Goal: Transaction & Acquisition: Purchase product/service

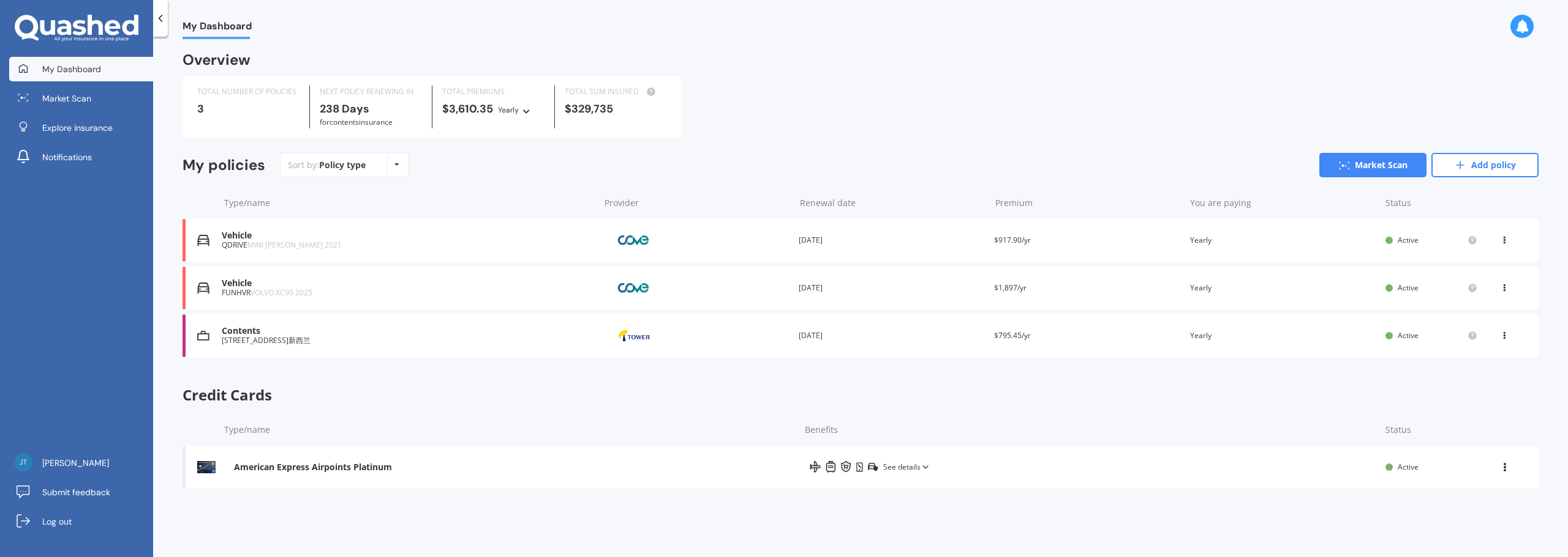
click at [848, 123] on div "TOTAL NUMBER OF POLICIES 3 NEXT POLICY RENEWING [DATE] for Contents insurance T…" at bounding box center [860, 107] width 1356 height 62
click at [979, 130] on div "TOTAL NUMBER OF POLICIES 3 NEXT POLICY RENEWING [DATE] for Contents insurance T…" at bounding box center [860, 107] width 1356 height 62
click at [1494, 166] on link "Add policy" at bounding box center [1485, 166] width 107 height 25
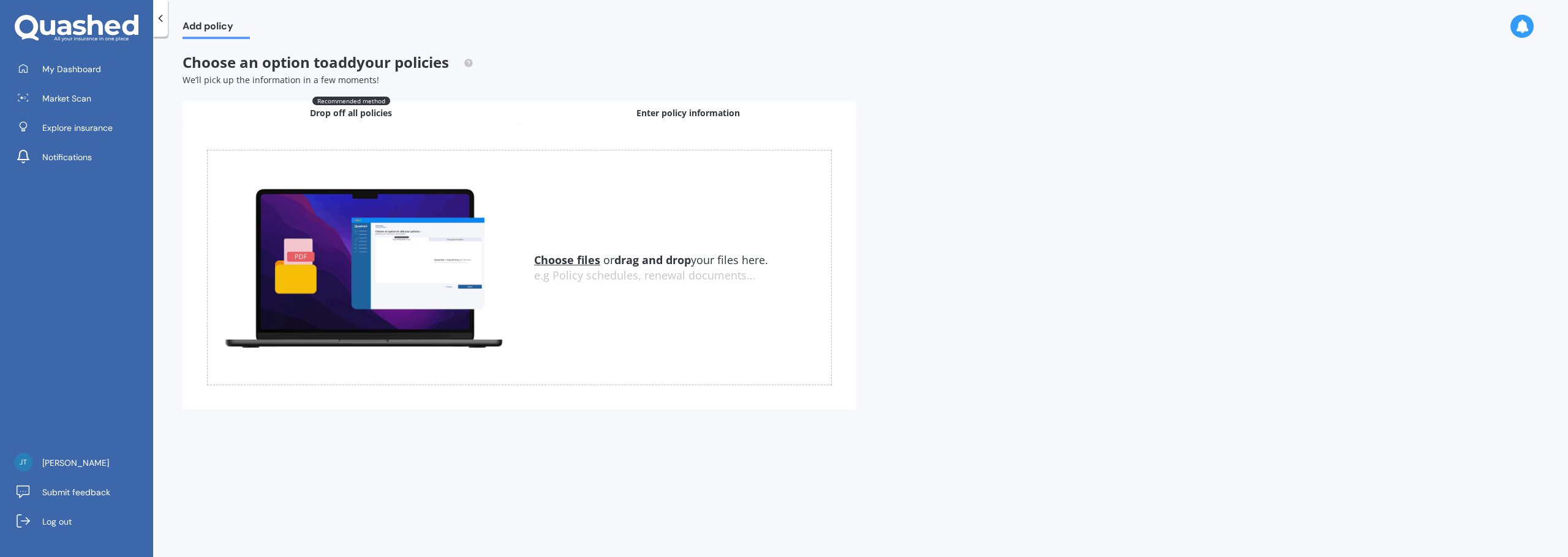
click at [700, 108] on span "Enter policy information" at bounding box center [688, 113] width 103 height 12
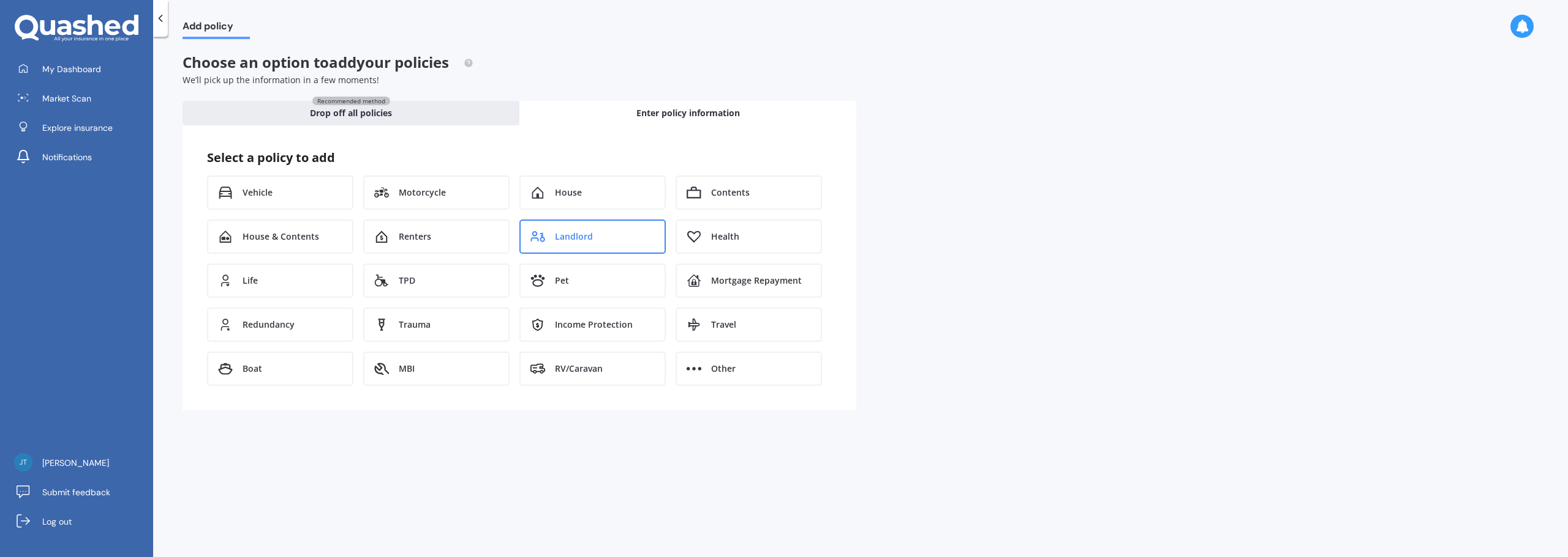
click at [614, 227] on div "Landlord" at bounding box center [592, 236] width 146 height 34
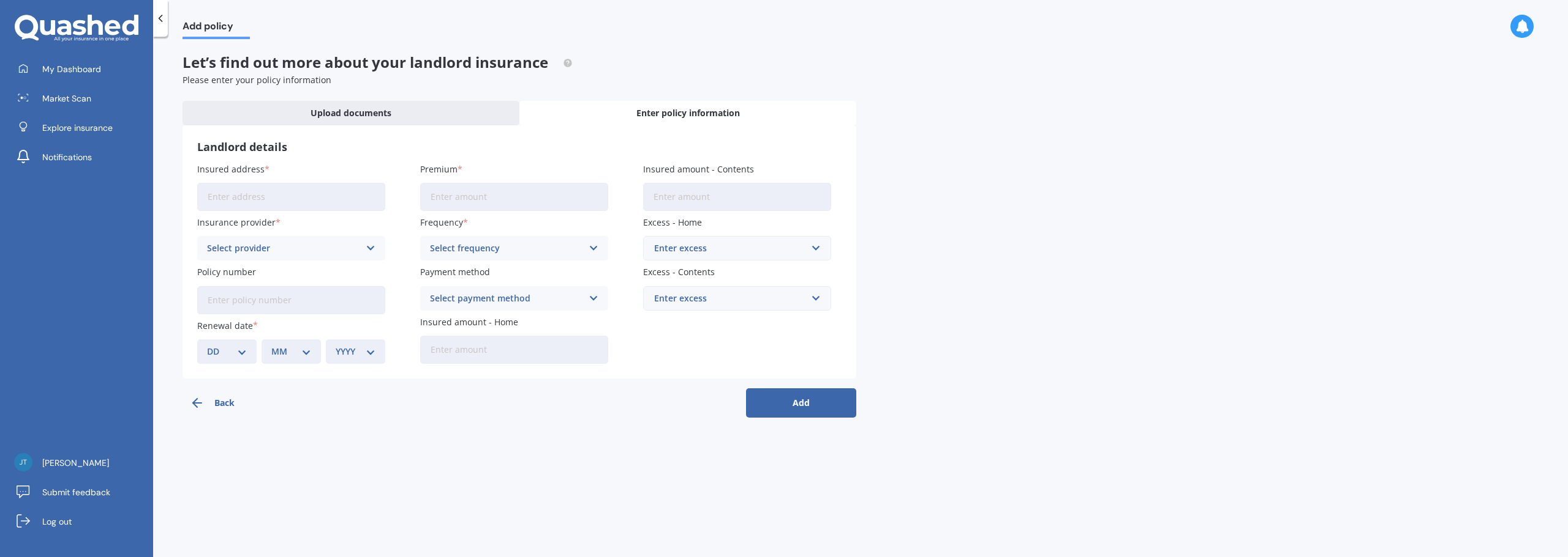
click at [295, 194] on input "Insured address" at bounding box center [291, 197] width 188 height 28
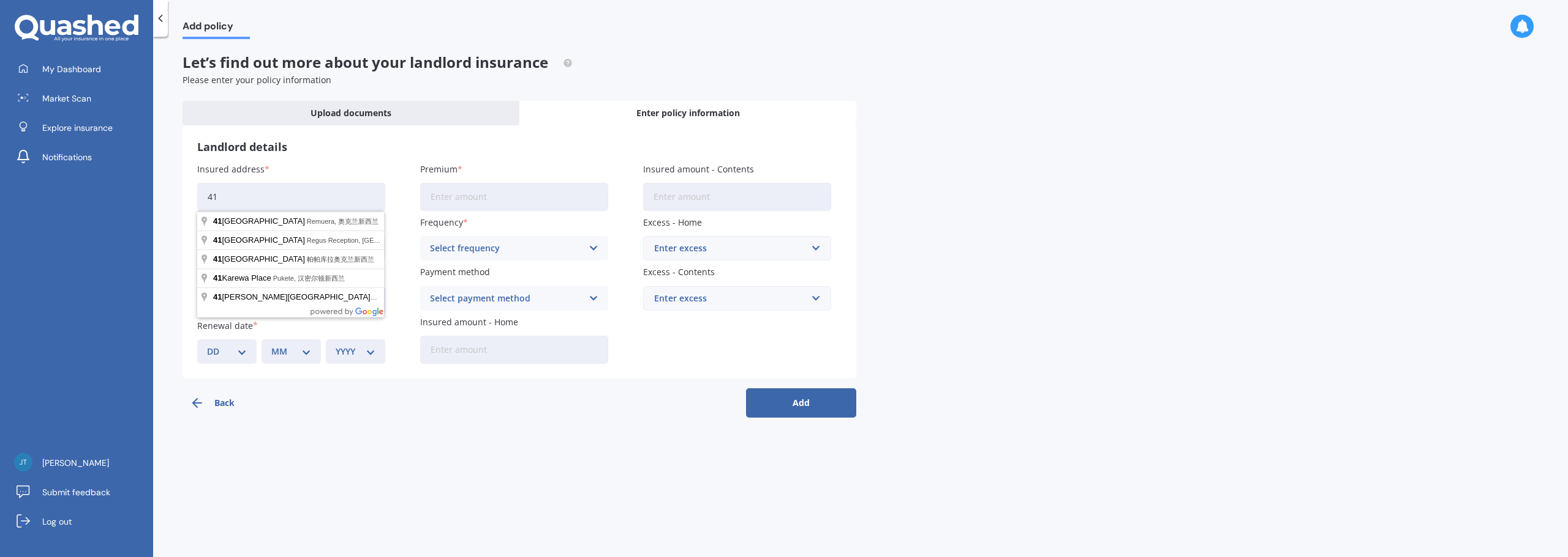
paste input "[STREET_ADDRESS]"
drag, startPoint x: 349, startPoint y: 196, endPoint x: 123, endPoint y: 201, distance: 226.1
click at [110, 200] on div "My Dashboard Market Scan Explore insurance Notifications [PERSON_NAME] Submit f…" at bounding box center [784, 278] width 1568 height 557
paste input
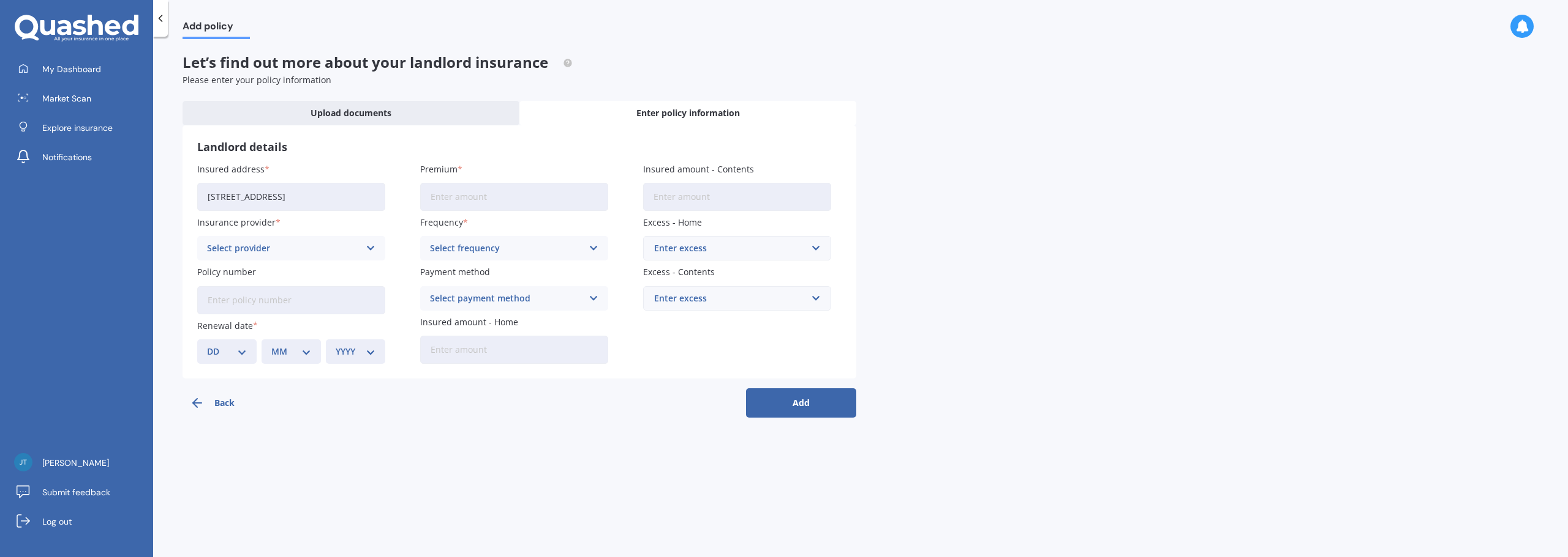
type input "[STREET_ADDRESS]"
click at [415, 160] on div "Landlord details Insured address [STREET_ADDRESS]新西兰 Insurance provider Select …" at bounding box center [519, 251] width 674 height 253
click at [381, 171] on div "Insured address [STREET_ADDRESS]" at bounding box center [291, 187] width 188 height 48
click at [462, 198] on input "Premium" at bounding box center [514, 197] width 188 height 28
click at [116, 71] on link "My Dashboard" at bounding box center [81, 69] width 144 height 25
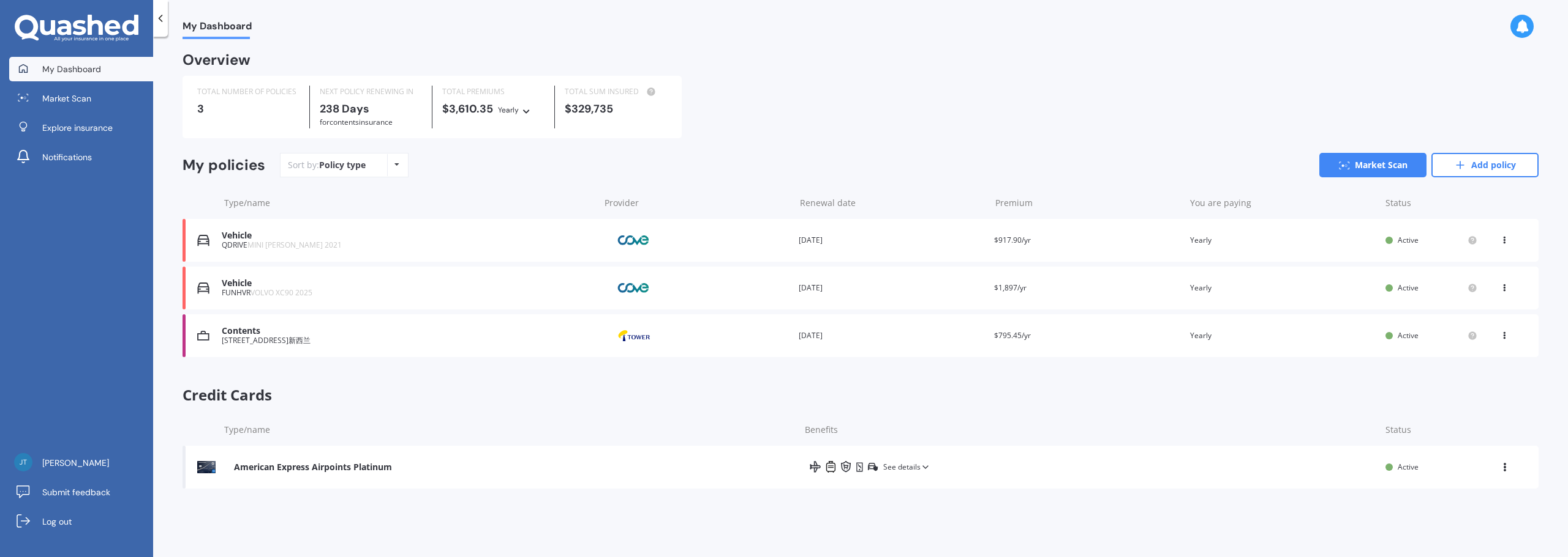
click at [891, 95] on div "TOTAL NUMBER OF POLICIES 3 NEXT POLICY RENEWING [DATE] for Contents insurance T…" at bounding box center [860, 107] width 1356 height 62
click at [812, 155] on div "Sort by: Policy type Policy type Alphabetical Date added Renewing next Market S…" at bounding box center [909, 166] width 1259 height 25
click at [394, 164] on icon at bounding box center [397, 165] width 5 height 7
click at [607, 166] on div "Sort by: Policy type Policy type Alphabetical Date added Renewing next Market S…" at bounding box center [909, 166] width 1259 height 25
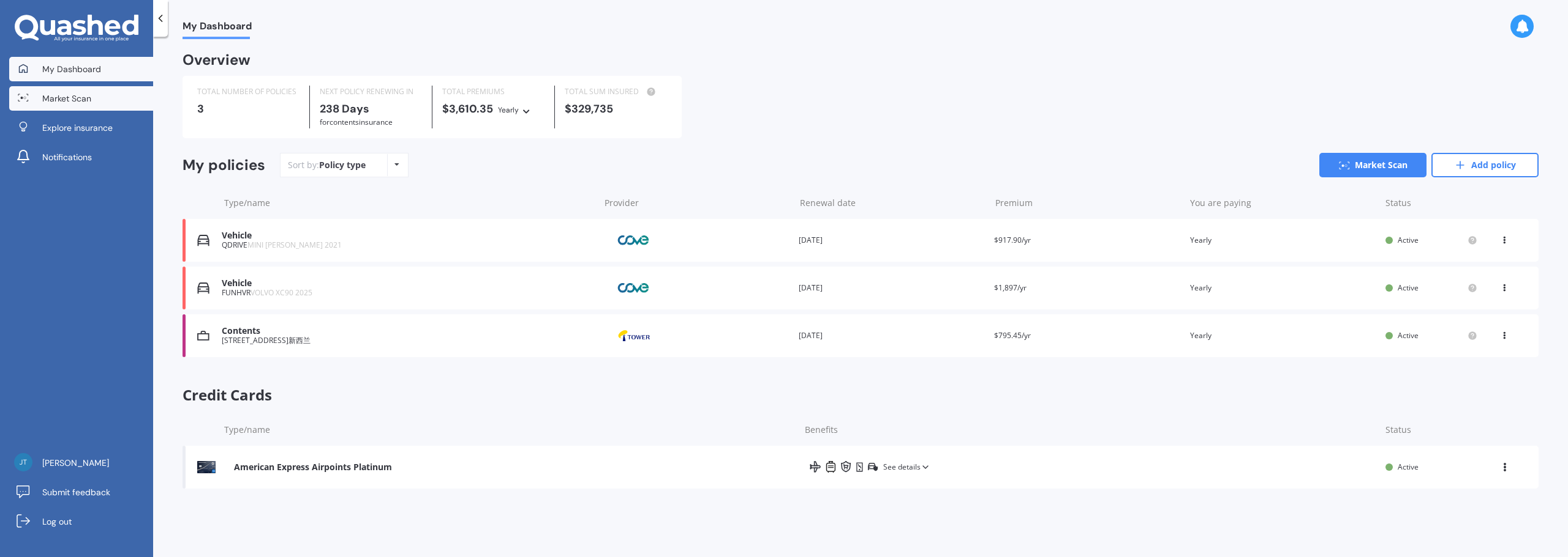
click at [74, 99] on span "Market Scan" at bounding box center [67, 98] width 49 height 12
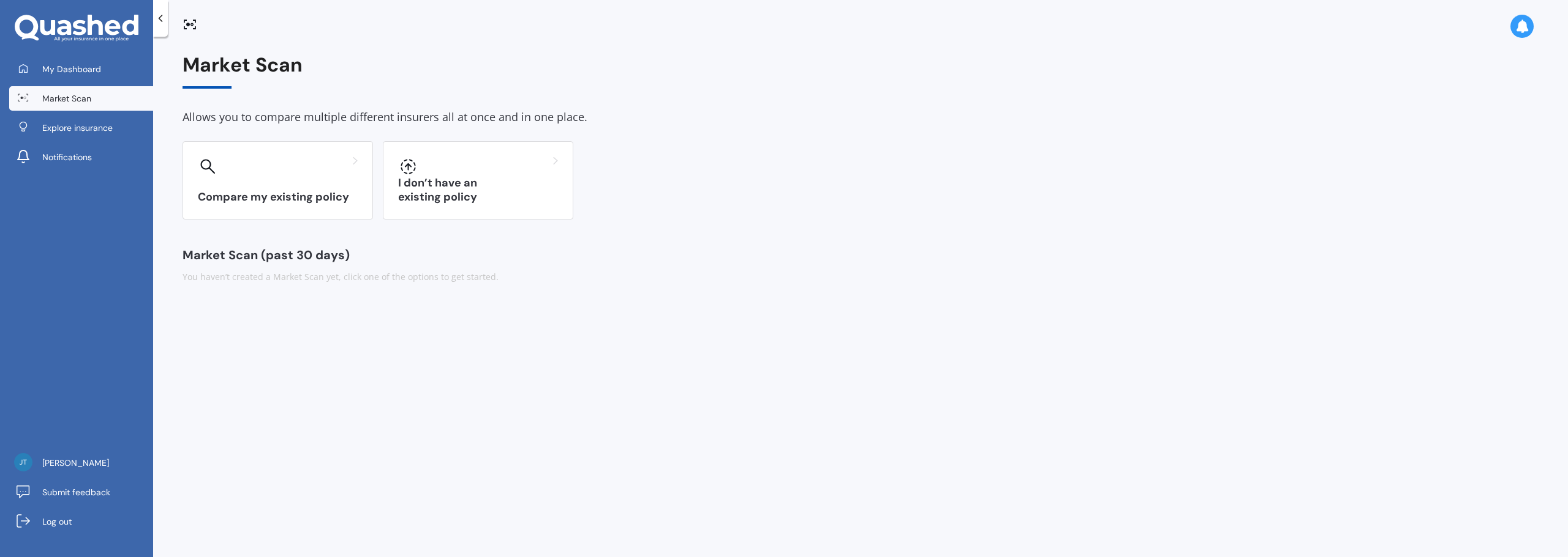
click at [670, 168] on div "Compare my existing policy I don’t have an existing policy" at bounding box center [860, 180] width 1356 height 78
click at [489, 191] on h3 "I don’t have an existing policy" at bounding box center [478, 190] width 160 height 28
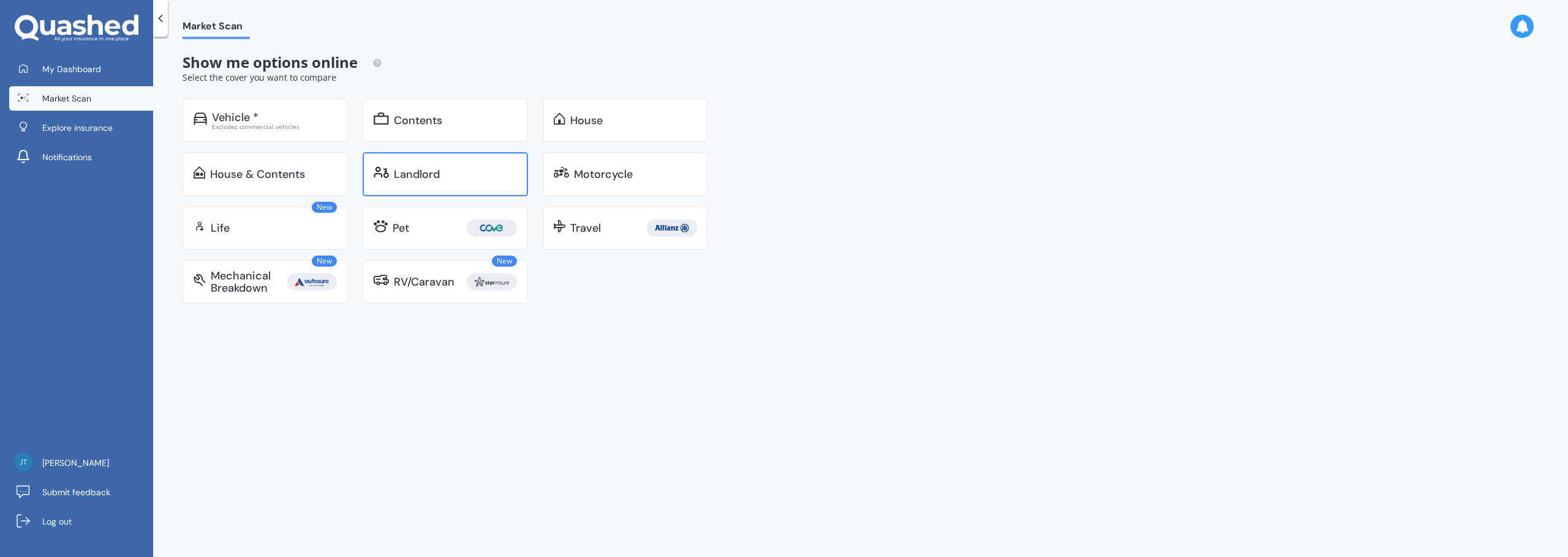
click at [434, 154] on div "Landlord" at bounding box center [445, 174] width 166 height 44
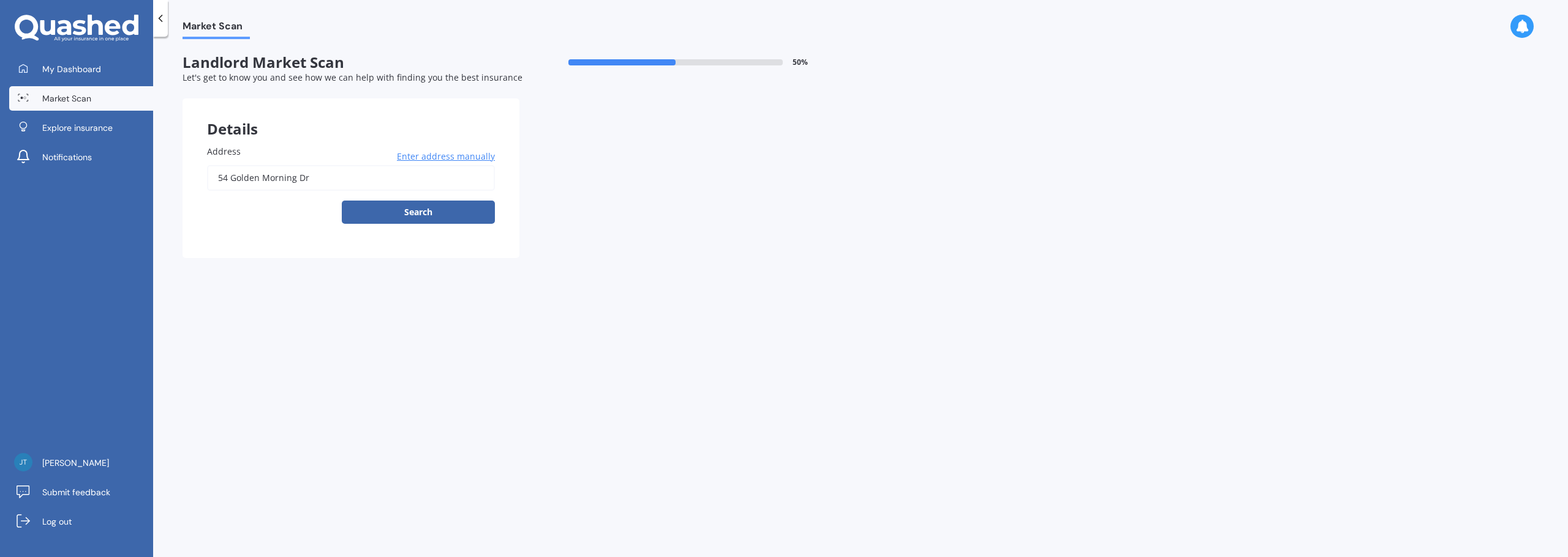
click at [358, 185] on input "54 Golden Morning Dr" at bounding box center [351, 178] width 287 height 25
drag, startPoint x: 394, startPoint y: 180, endPoint x: 178, endPoint y: 184, distance: 216.0
click at [145, 184] on div "My Dashboard Market Scan Explore insurance Notifications [PERSON_NAME] Submit f…" at bounding box center [784, 278] width 1568 height 557
paste input "[STREET_ADDRESS]"
click at [447, 213] on button "Search" at bounding box center [418, 212] width 153 height 24
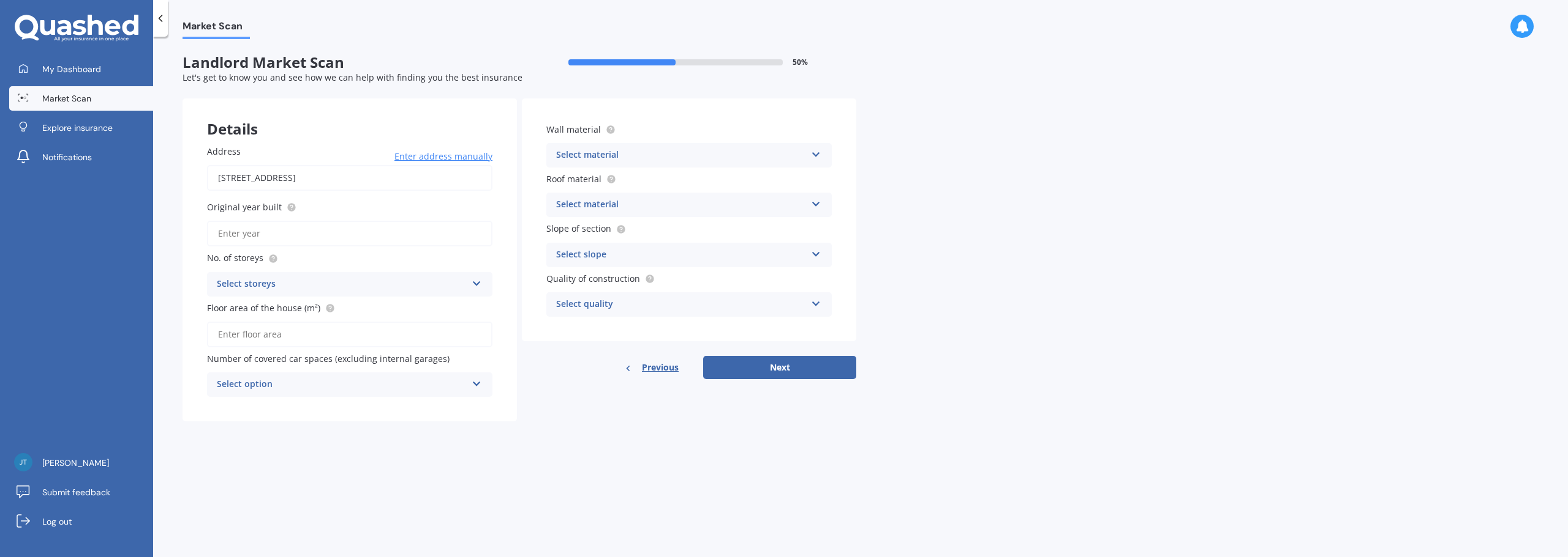
click at [380, 173] on input "[STREET_ADDRESS]" at bounding box center [350, 178] width 286 height 25
drag, startPoint x: 404, startPoint y: 174, endPoint x: 333, endPoint y: 183, distance: 71.6
click at [333, 183] on input "[STREET_ADDRESS]" at bounding box center [350, 178] width 286 height 25
type input "[STREET_ADDRESS]"
click at [552, 420] on div "Details Address [STREET_ADDRESS] Enter address manually Search Original year bu…" at bounding box center [519, 259] width 674 height 323
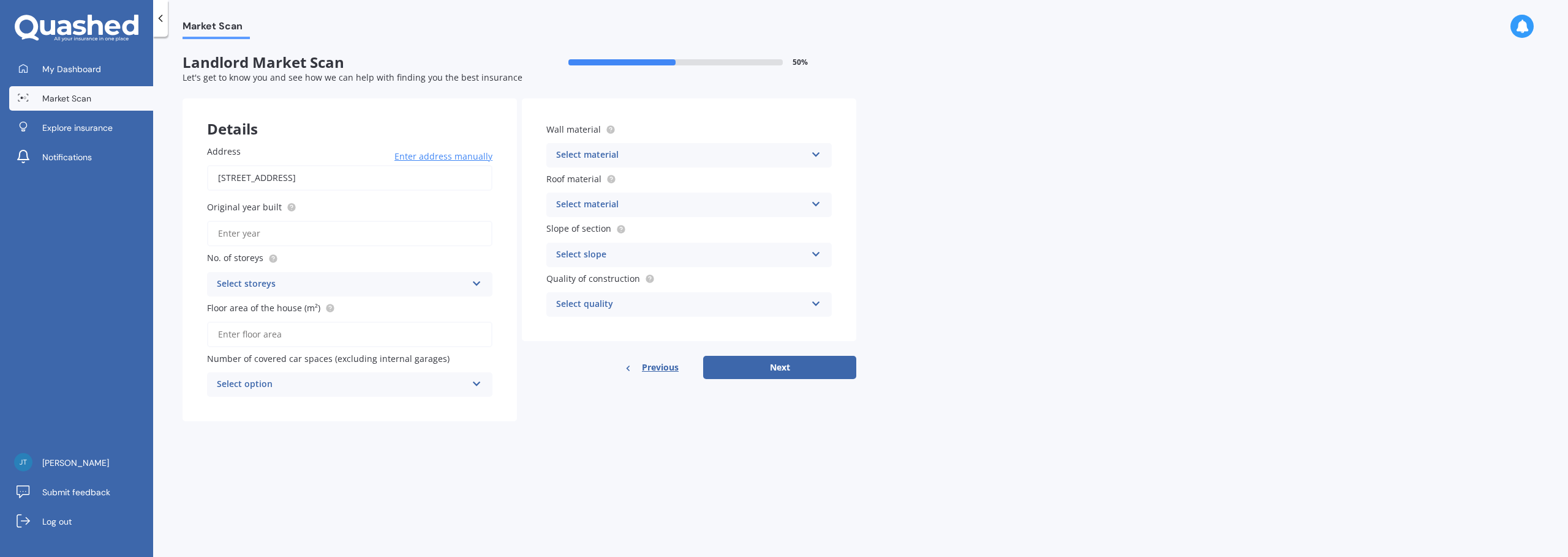
click at [426, 156] on span "Enter address manually" at bounding box center [443, 157] width 98 height 12
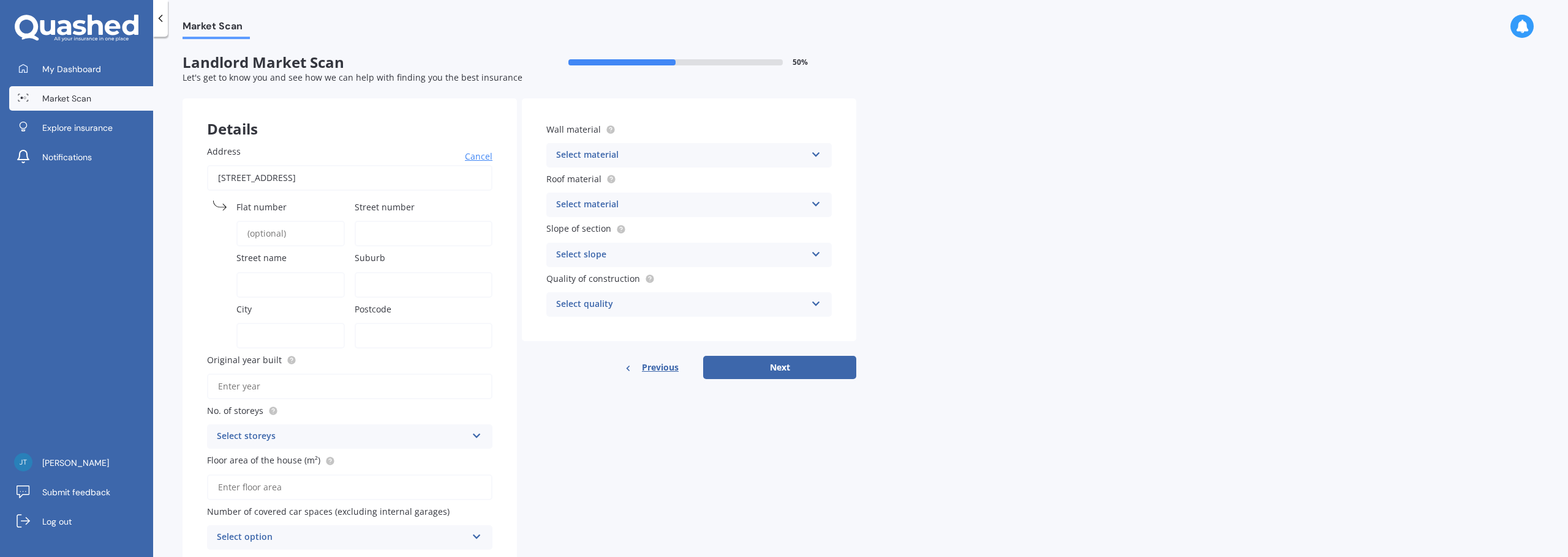
click at [338, 225] on input "Flat number" at bounding box center [291, 233] width 109 height 25
click at [325, 232] on input "Flat number" at bounding box center [291, 233] width 109 height 25
click at [383, 230] on input "Street number" at bounding box center [423, 233] width 138 height 25
type input "41"
click at [301, 279] on input "Street name" at bounding box center [291, 285] width 109 height 25
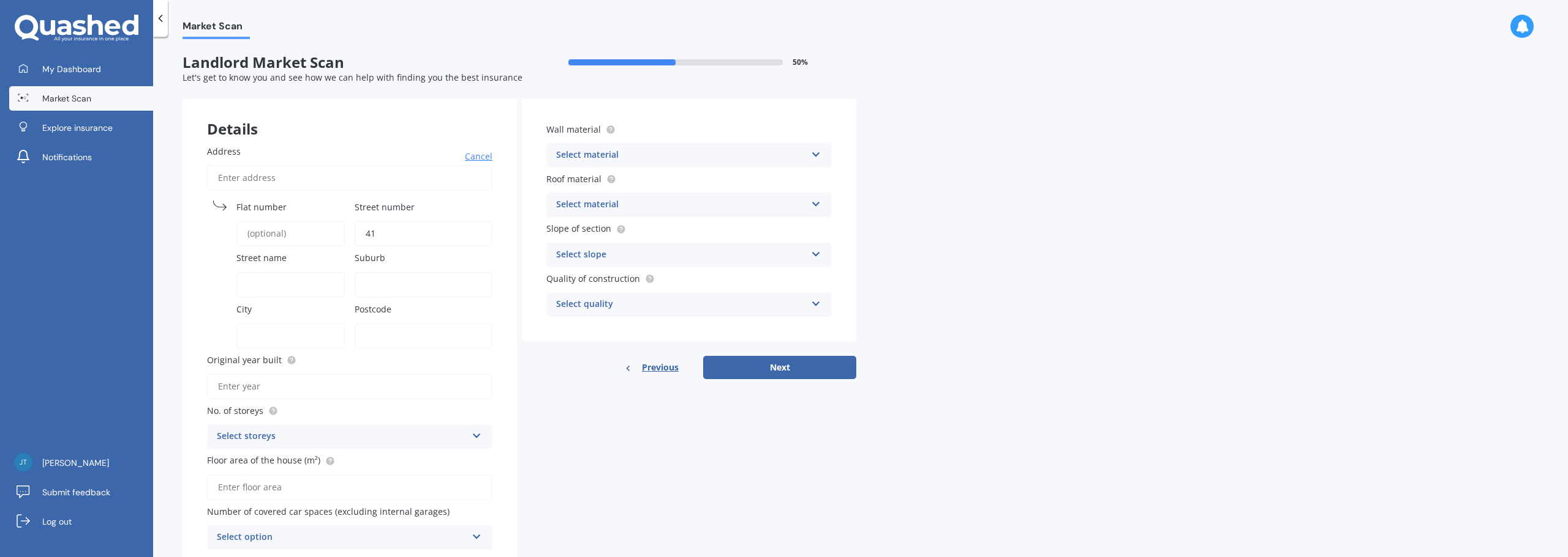
paste input "[STREET_ADDRESS]"
drag, startPoint x: 260, startPoint y: 286, endPoint x: 186, endPoint y: 289, distance: 74.1
click at [186, 289] on div "Address Cancel Search Flat number Street number 41 Street name [STREET_ADDRESS]…" at bounding box center [349, 348] width 334 height 454
type input "Kikorangi Drive"
click at [387, 279] on input "Suburb" at bounding box center [423, 285] width 138 height 25
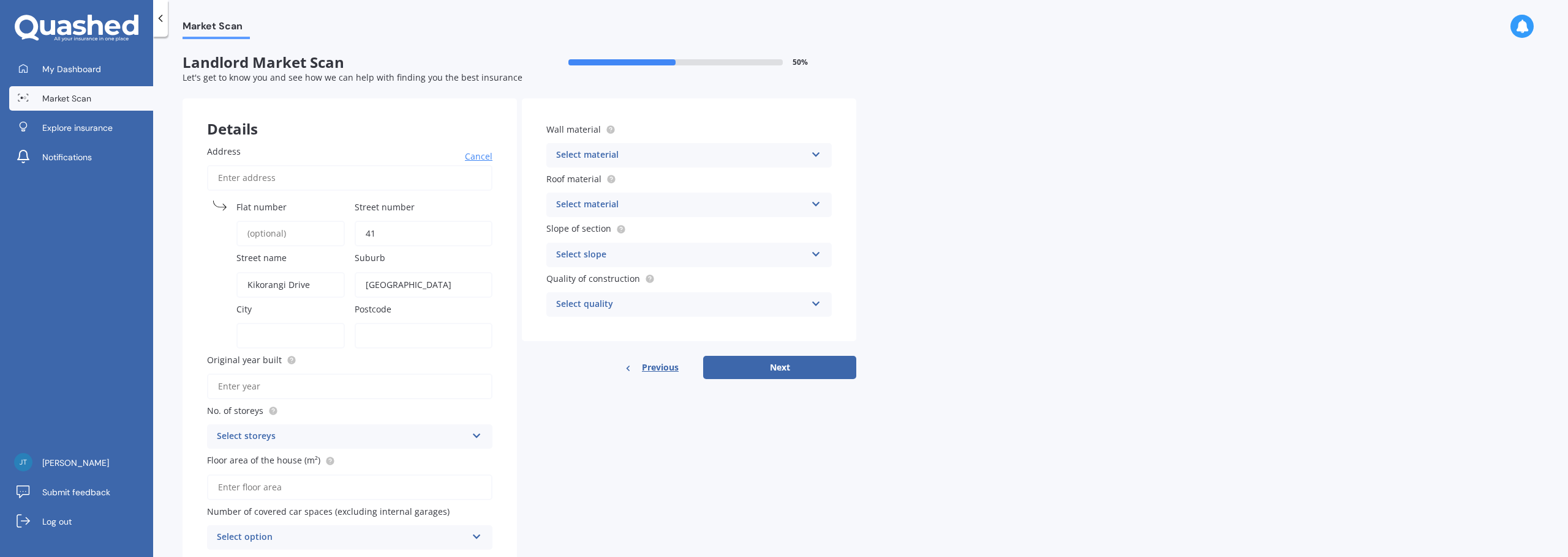
type input "[GEOGRAPHIC_DATA]"
click at [302, 330] on input "City" at bounding box center [291, 335] width 109 height 25
type input "[GEOGRAPHIC_DATA]"
type input "0992"
click at [590, 408] on div "Details Address Cancel Search Flat number Street number [GEOGRAPHIC_DATA] Subur…" at bounding box center [519, 336] width 674 height 476
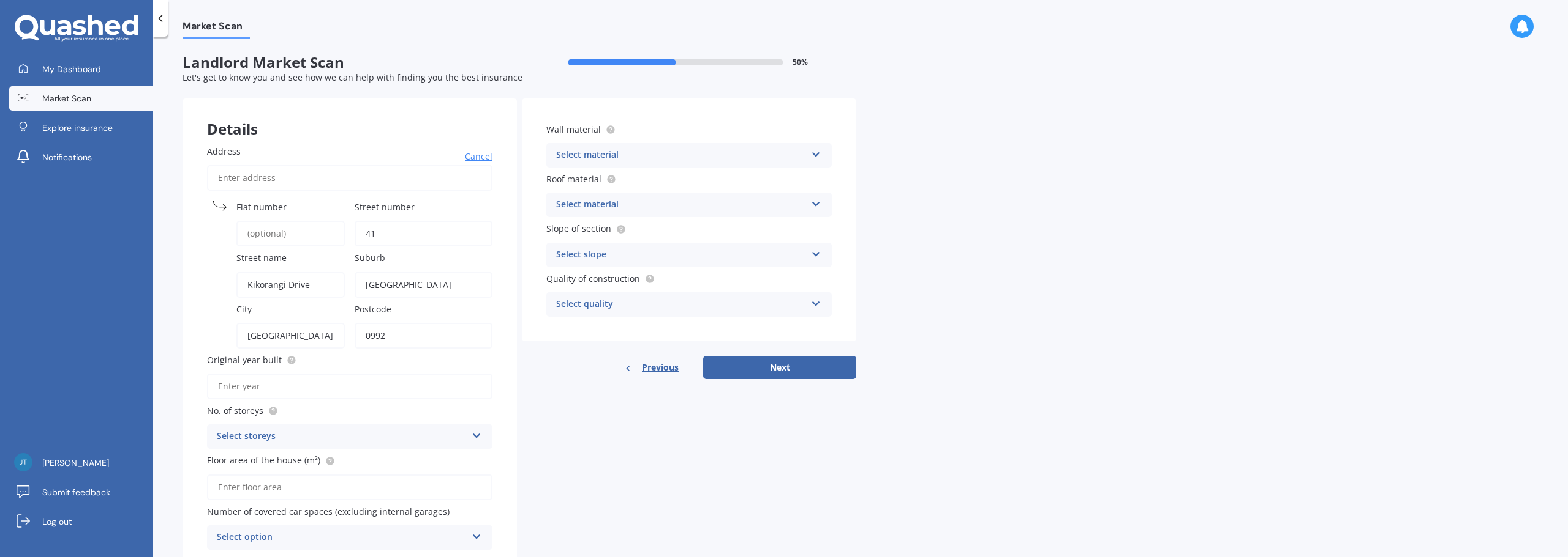
scroll to position [49, 0]
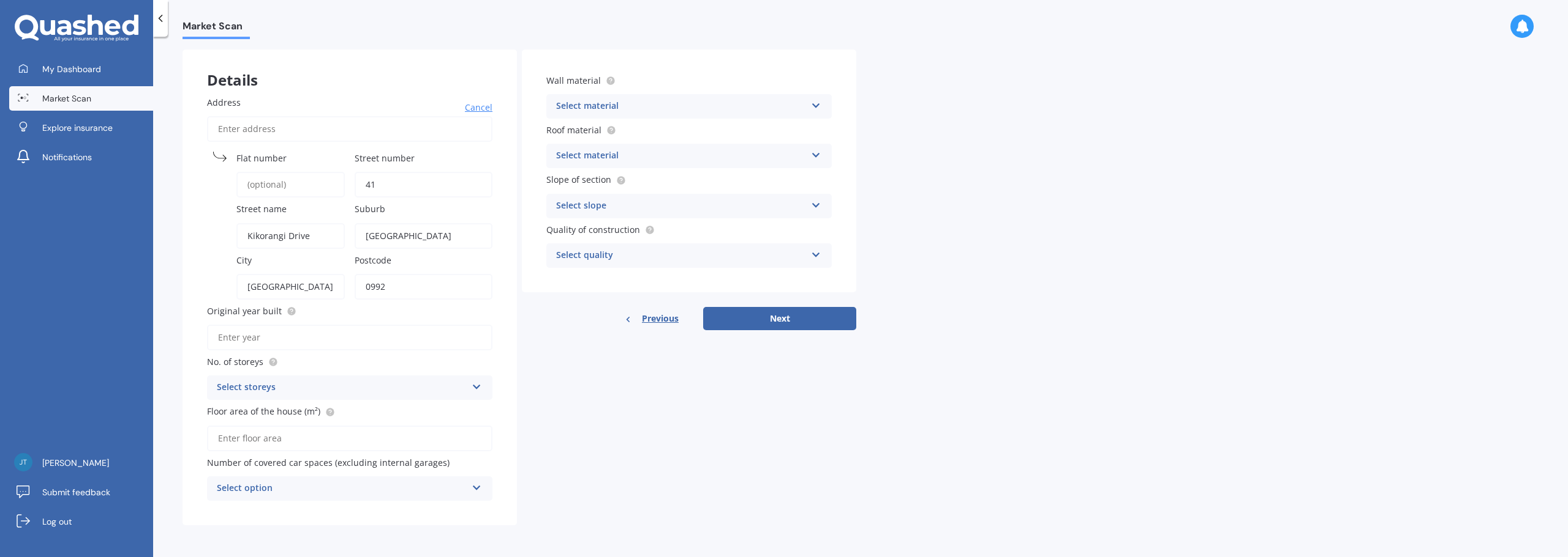
click at [410, 344] on input "Original year built" at bounding box center [350, 337] width 286 height 25
type input "2024"
click at [522, 358] on div "Details Address Cancel Search Flat number Street number [GEOGRAPHIC_DATA] Subur…" at bounding box center [519, 288] width 674 height 476
click at [419, 381] on div "Select storeys" at bounding box center [341, 388] width 250 height 15
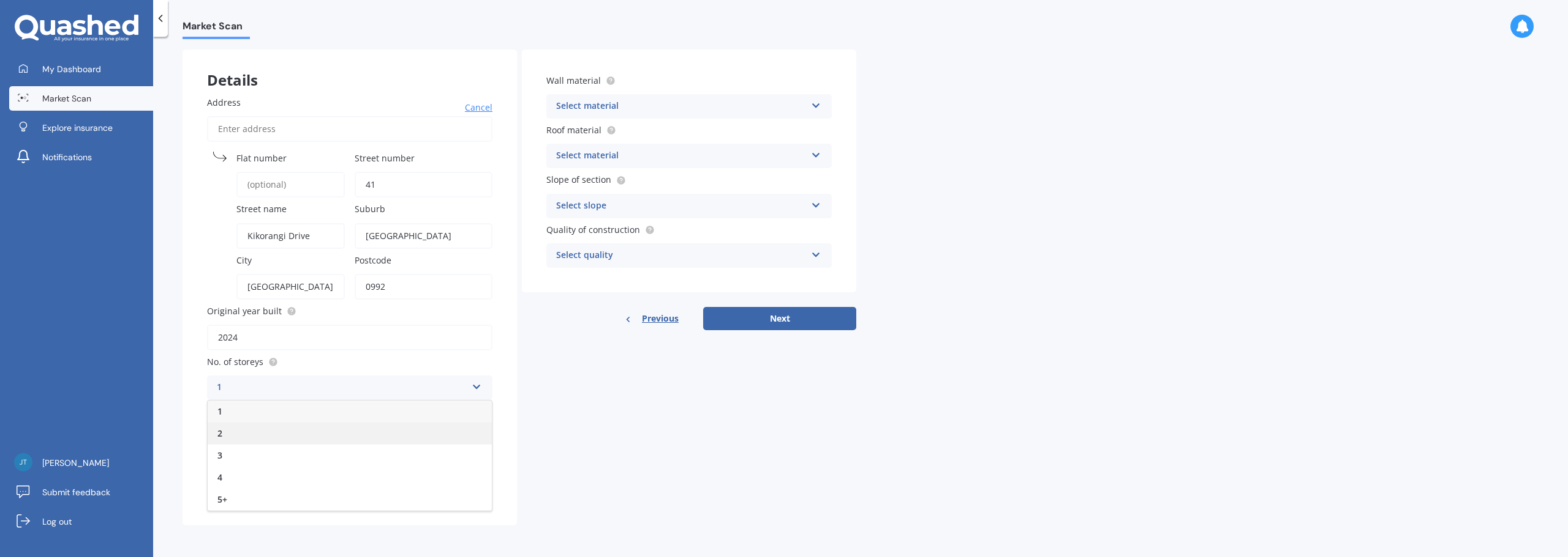
click at [346, 432] on div "2" at bounding box center [350, 434] width 284 height 22
click at [624, 420] on div "Details Address Cancel Search Flat number Street number [GEOGRAPHIC_DATA] Subur…" at bounding box center [519, 288] width 674 height 476
click at [366, 448] on input "Floor area of the house (m²)" at bounding box center [350, 438] width 286 height 25
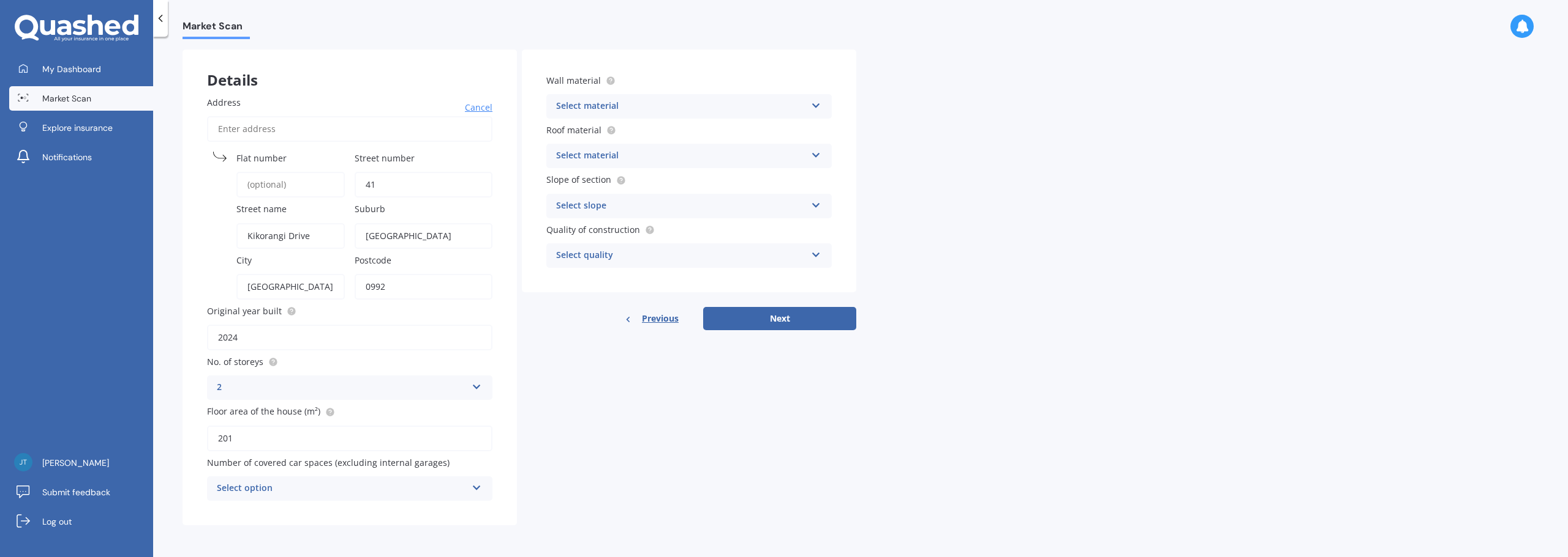
type input "201"
click at [612, 457] on div "Details Address Cancel Search Flat number Street number [GEOGRAPHIC_DATA] Subur…" at bounding box center [519, 288] width 674 height 476
click at [397, 493] on div "0" at bounding box center [341, 489] width 250 height 15
click at [557, 469] on div "Details Address Cancel Search Flat number Street number [GEOGRAPHIC_DATA] Subur…" at bounding box center [519, 288] width 674 height 476
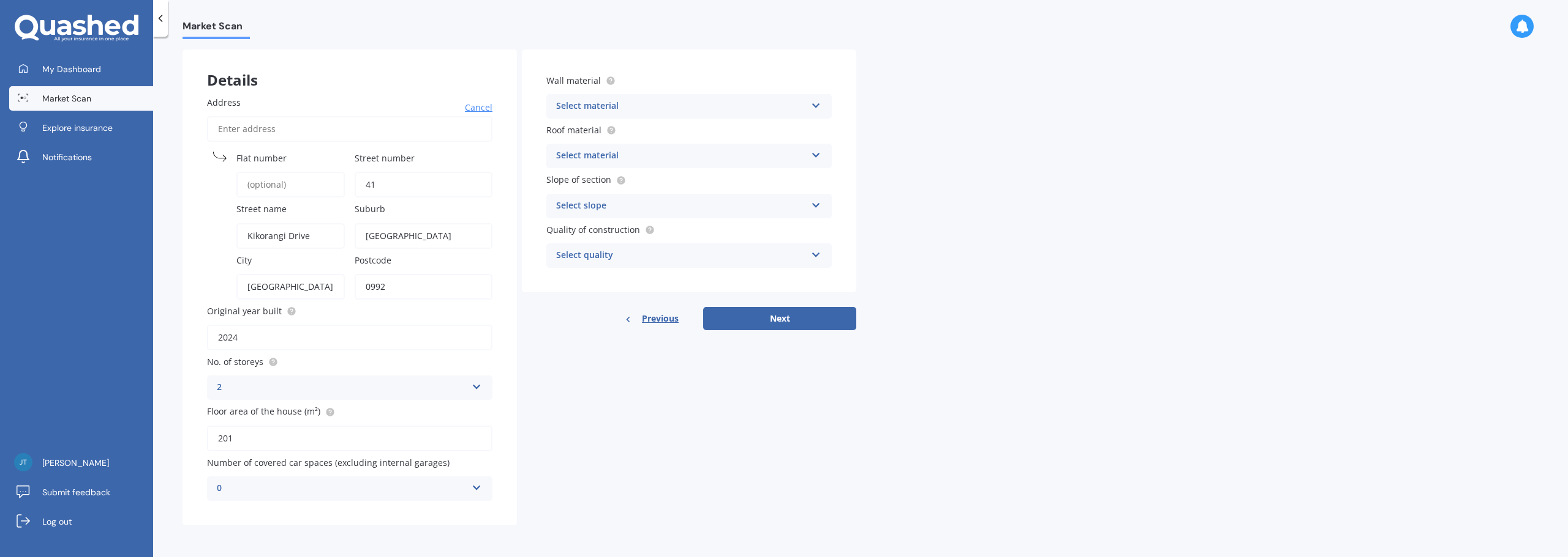
scroll to position [0, 0]
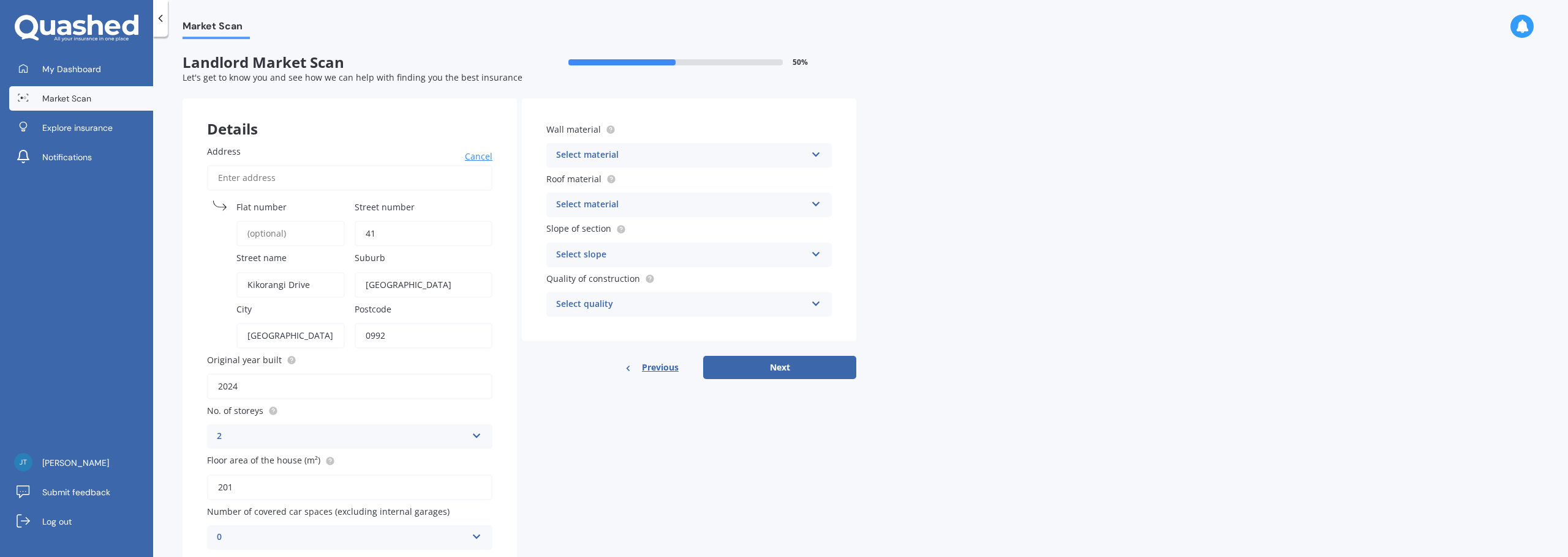
click at [608, 143] on div "Select material Artificial weatherboard/plank cladding Blockwork Brick veneer D…" at bounding box center [689, 155] width 286 height 25
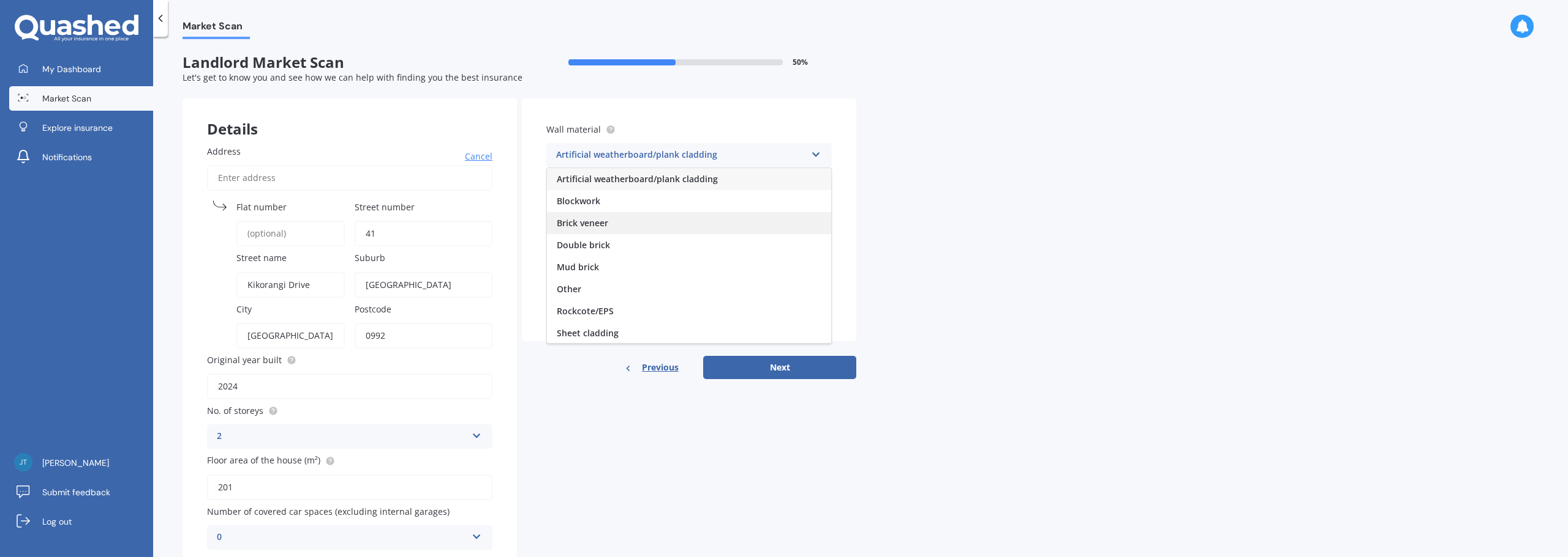
click at [734, 215] on div "Brick veneer" at bounding box center [689, 222] width 284 height 22
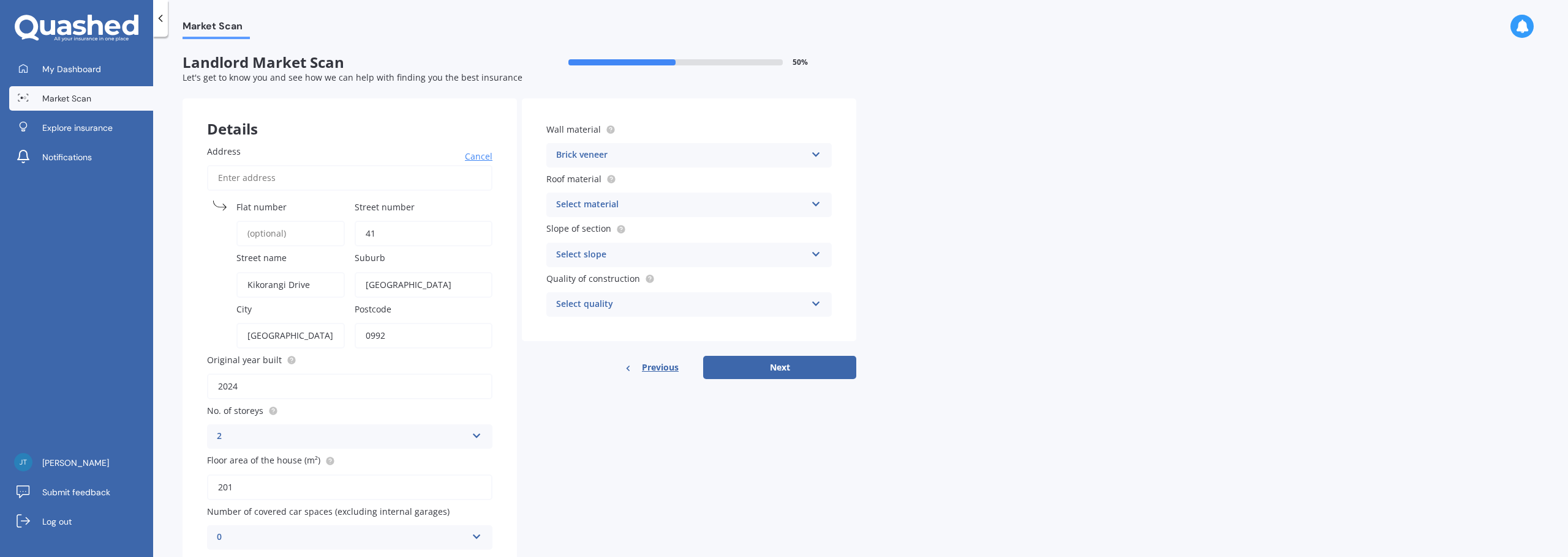
click at [720, 208] on div "Select material" at bounding box center [680, 205] width 250 height 15
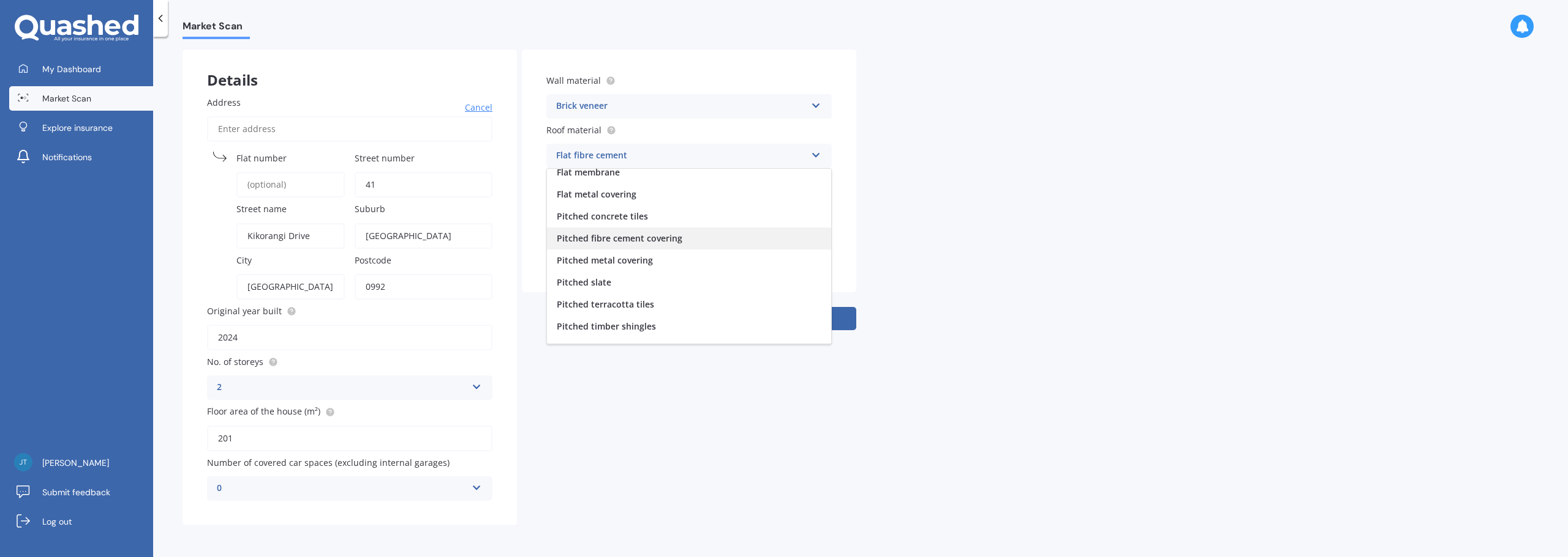
scroll to position [46, 0]
click at [731, 312] on div "Pitched timber shingles" at bounding box center [689, 310] width 284 height 22
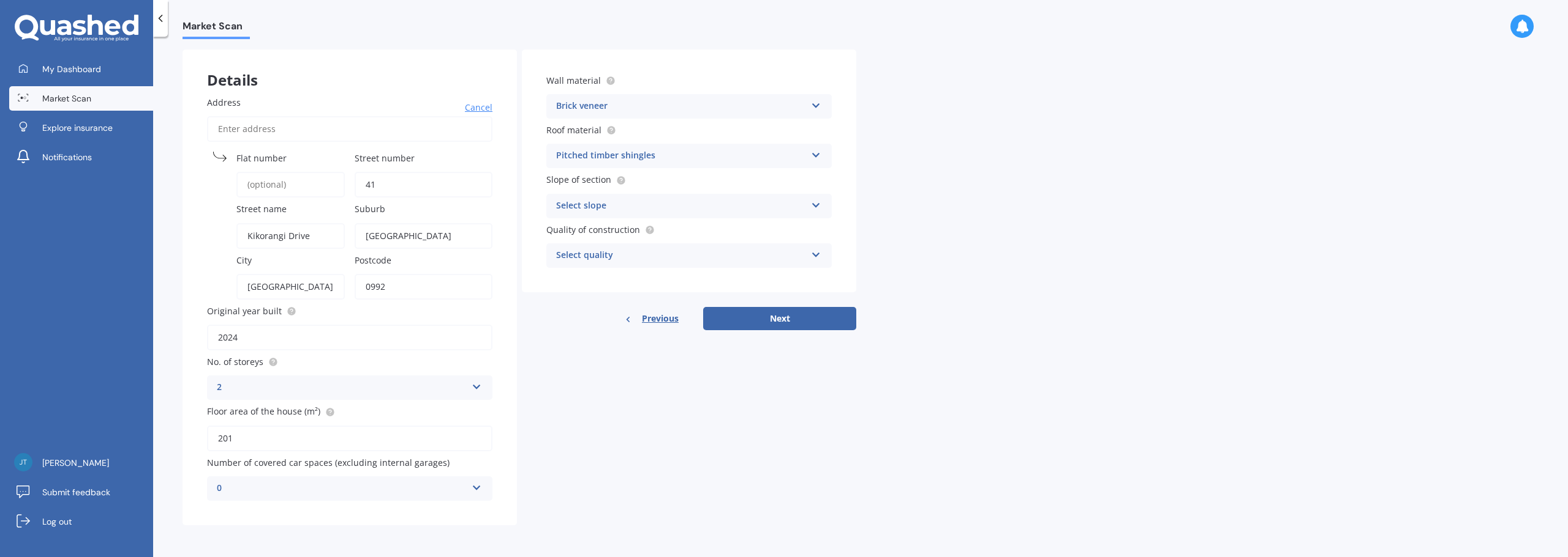
click at [727, 205] on div "Select slope" at bounding box center [680, 206] width 250 height 15
click at [722, 226] on div "Flat or gentle slope (up to about 5°)" at bounding box center [689, 229] width 284 height 22
click at [674, 253] on div "Select quality" at bounding box center [680, 256] width 250 height 15
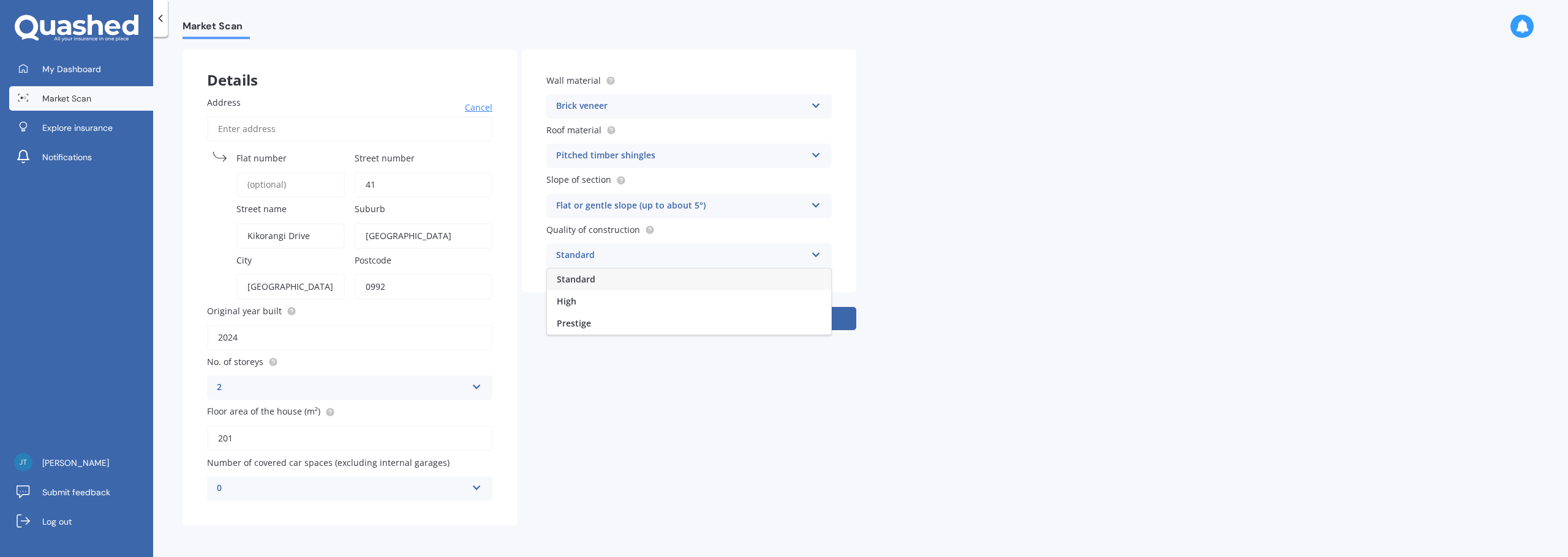
click at [651, 276] on div "Standard" at bounding box center [689, 279] width 284 height 22
click at [958, 287] on div "Market Scan Landlord Market Scan 50 % Let's get to know you and see how we can …" at bounding box center [861, 300] width 1415 height 521
click at [791, 318] on button "Next" at bounding box center [779, 319] width 153 height 24
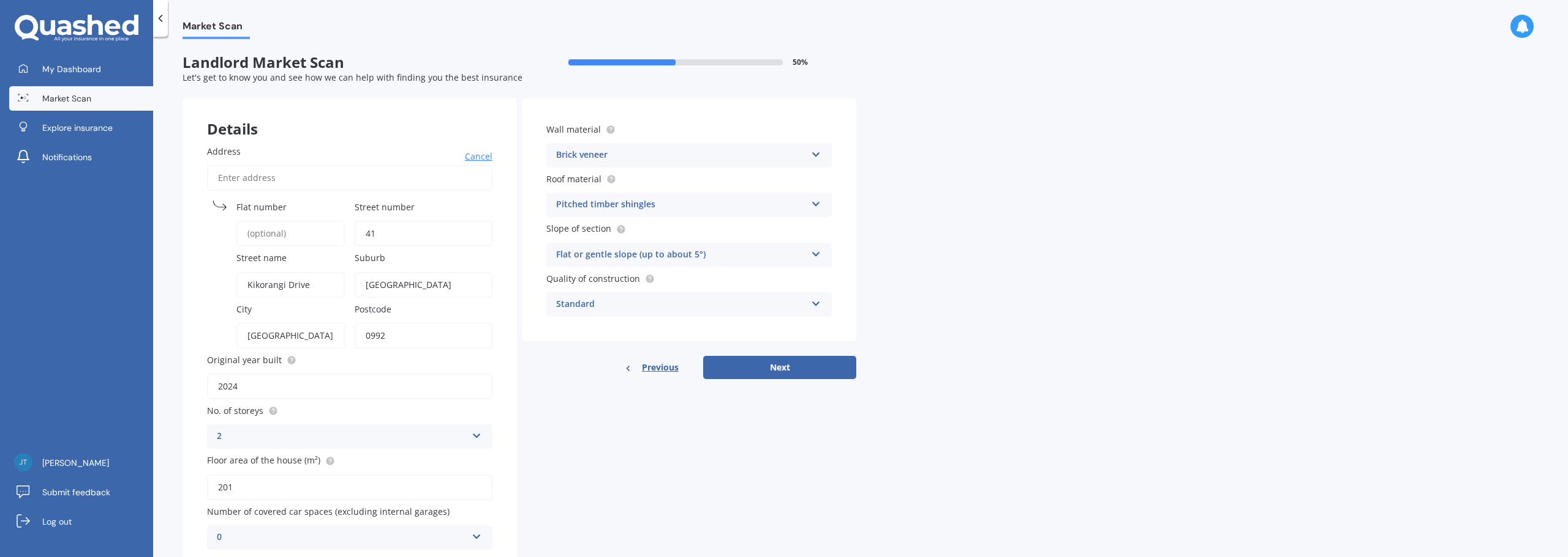
select select "23"
select select "05"
select select "1985"
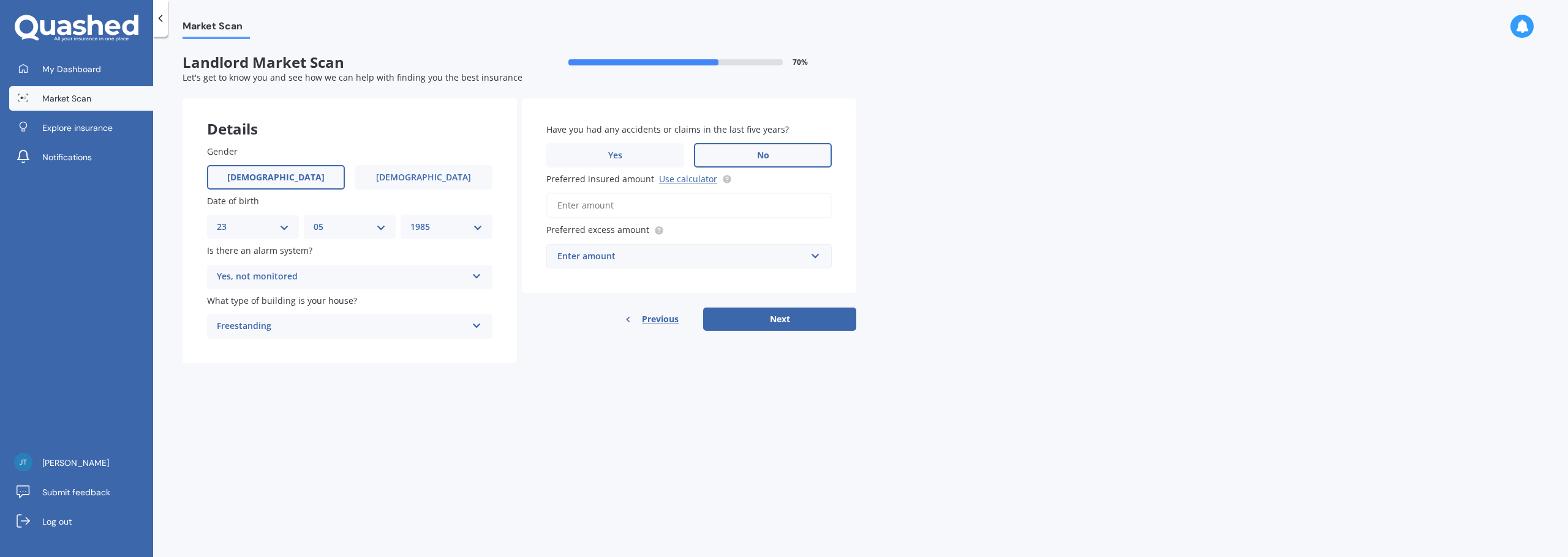
click at [977, 303] on div "Market Scan Landlord Market Scan 70 % Let's get to know you and see how we can …" at bounding box center [861, 300] width 1415 height 521
click at [901, 169] on div "Market Scan Landlord Market Scan 70 % Let's get to know you and see how we can …" at bounding box center [861, 300] width 1415 height 521
click at [744, 210] on input "Preferred insured amount Use calculator" at bounding box center [689, 205] width 286 height 25
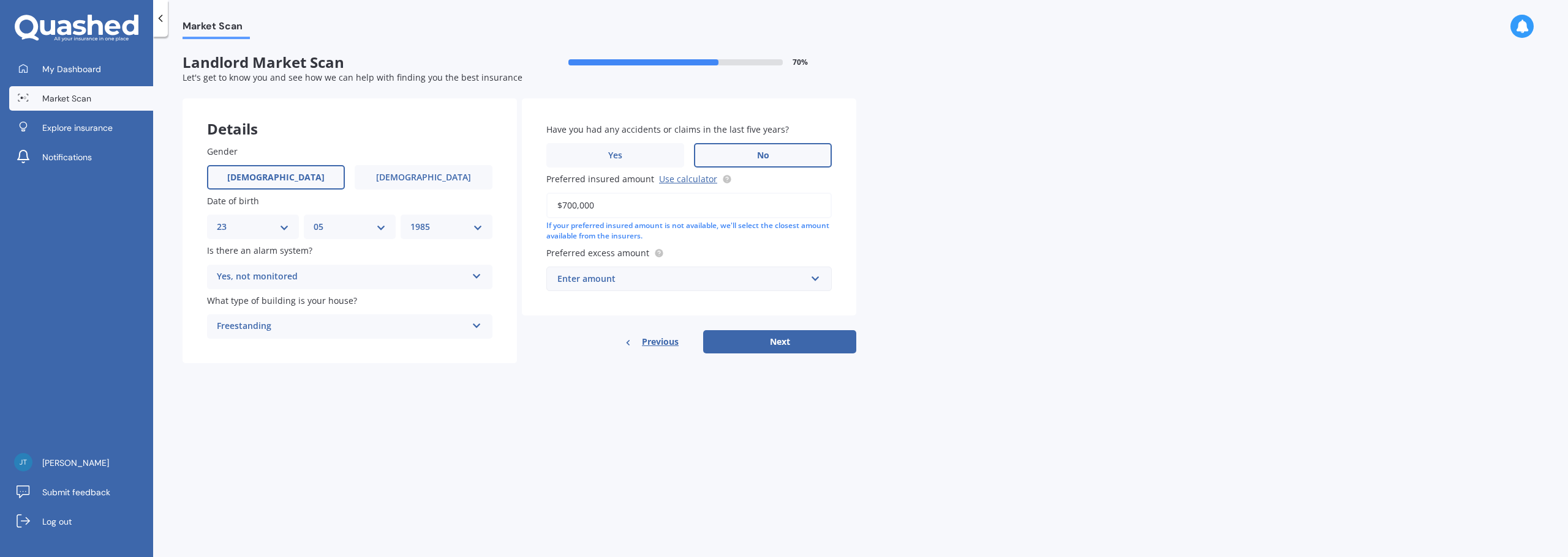
type input "$700,000"
click at [985, 219] on div "Market Scan Landlord Market Scan 70 % Let's get to know you and see how we can …" at bounding box center [861, 300] width 1415 height 521
click at [725, 277] on div "Enter amount" at bounding box center [682, 278] width 249 height 13
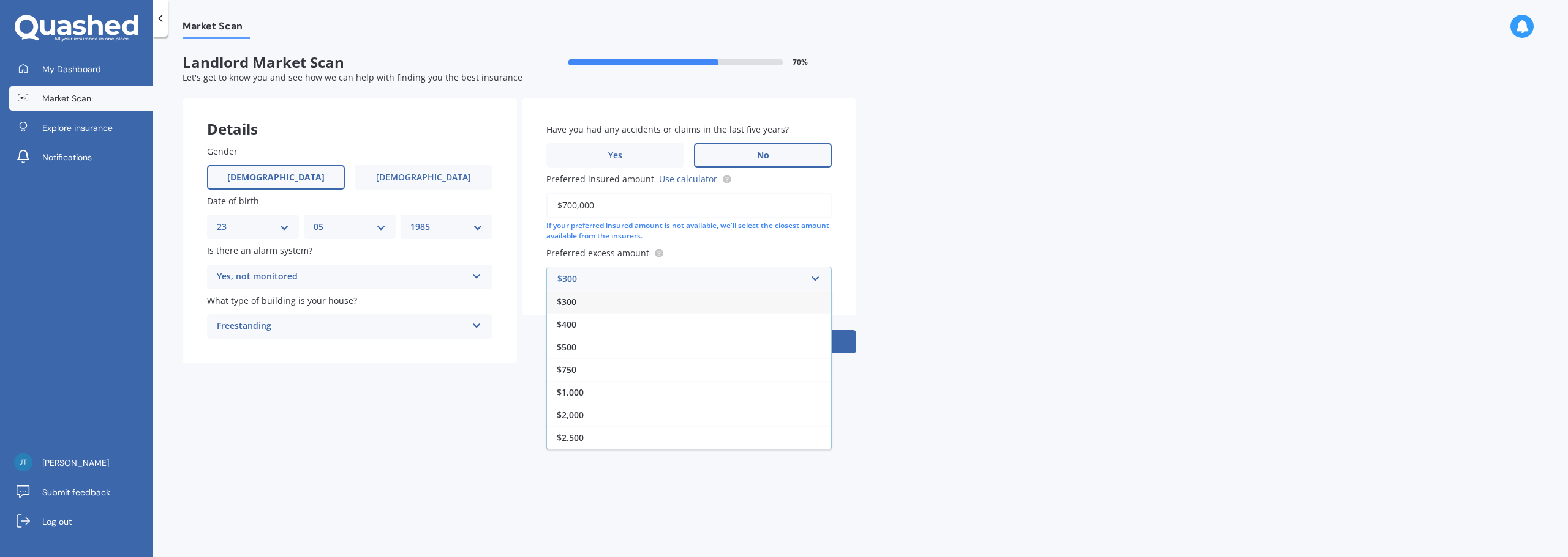
click at [919, 248] on div "Market Scan Landlord Market Scan 70 % Let's get to know you and see how we can …" at bounding box center [861, 300] width 1415 height 521
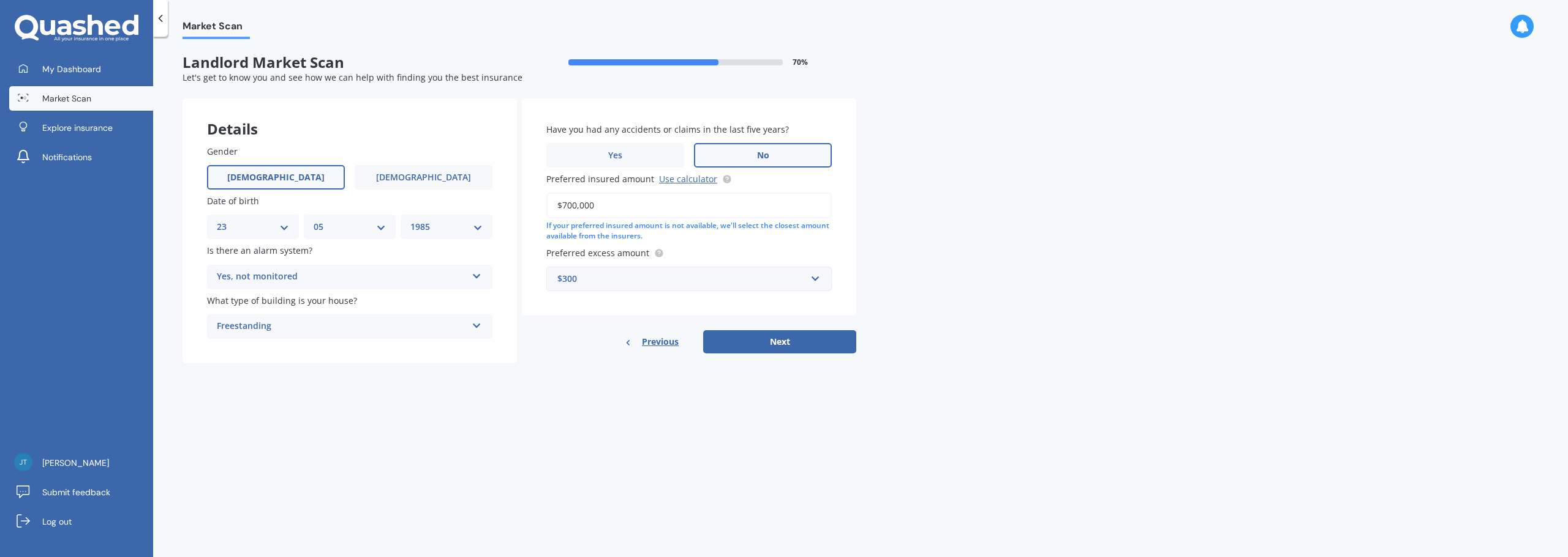
click at [748, 275] on div "$300" at bounding box center [682, 278] width 249 height 13
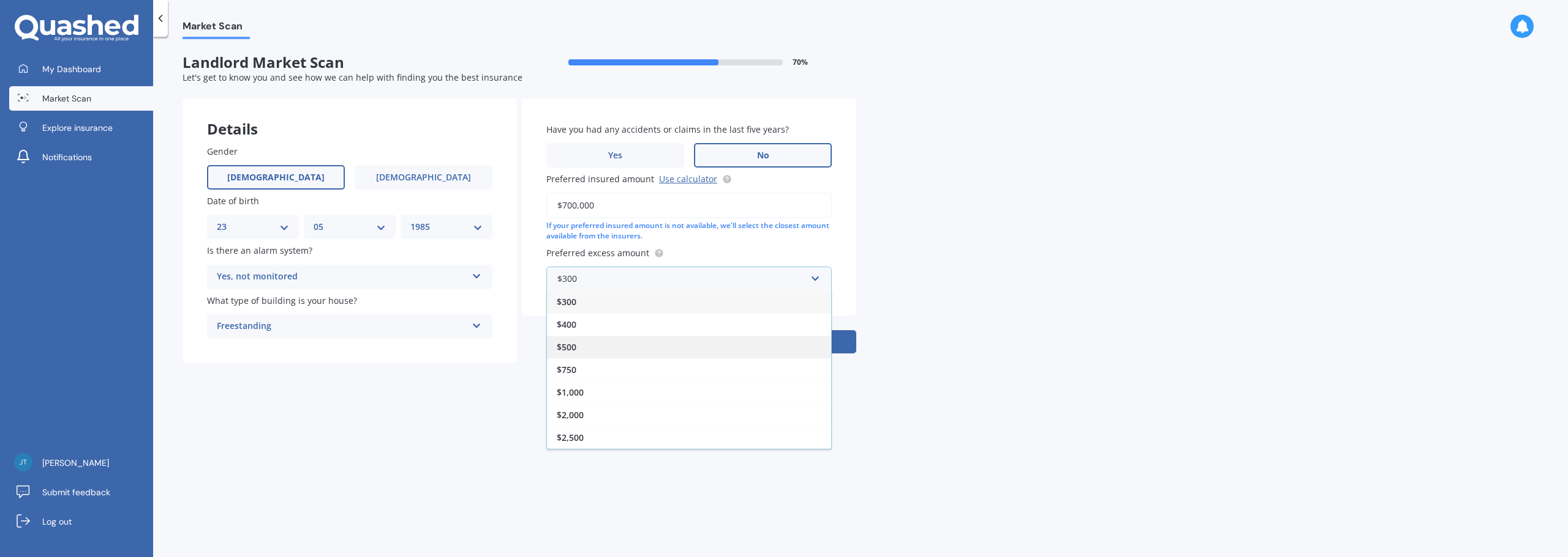
click at [743, 343] on div "$500" at bounding box center [689, 348] width 284 height 23
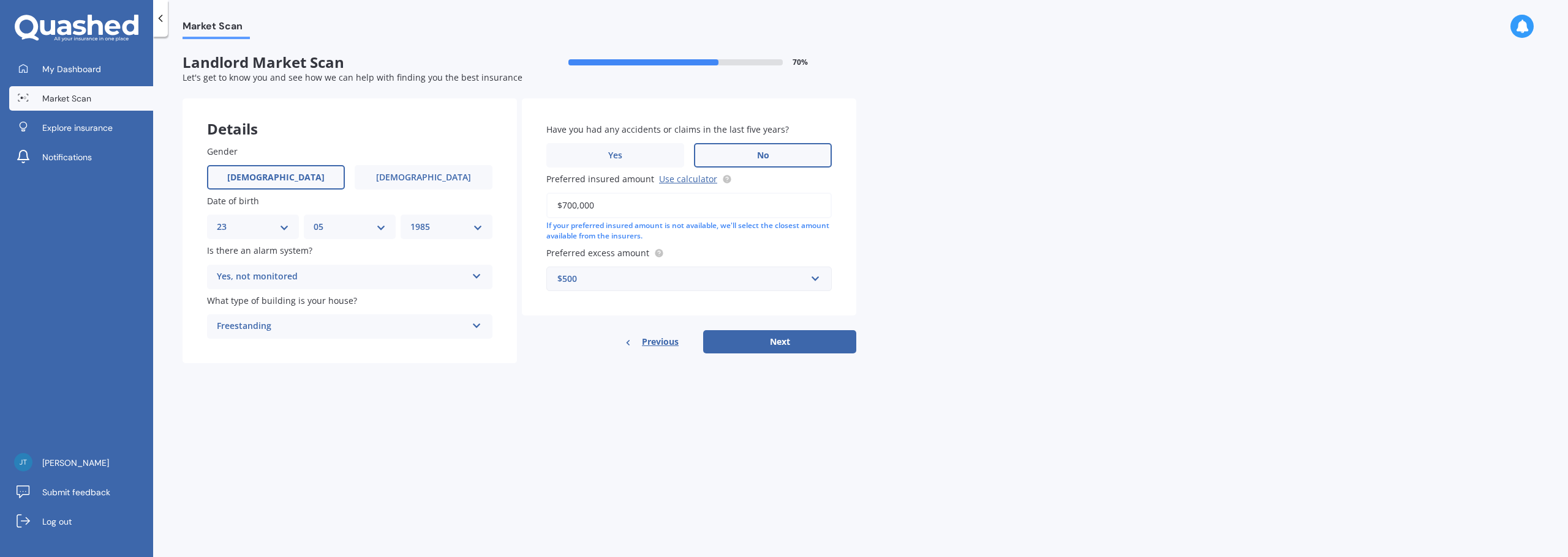
click at [933, 271] on div "Market Scan Landlord Market Scan 70 % Let's get to know you and see how we can …" at bounding box center [861, 300] width 1415 height 521
click at [787, 343] on button "Next" at bounding box center [779, 342] width 153 height 24
select select "23"
select select "05"
select select "1985"
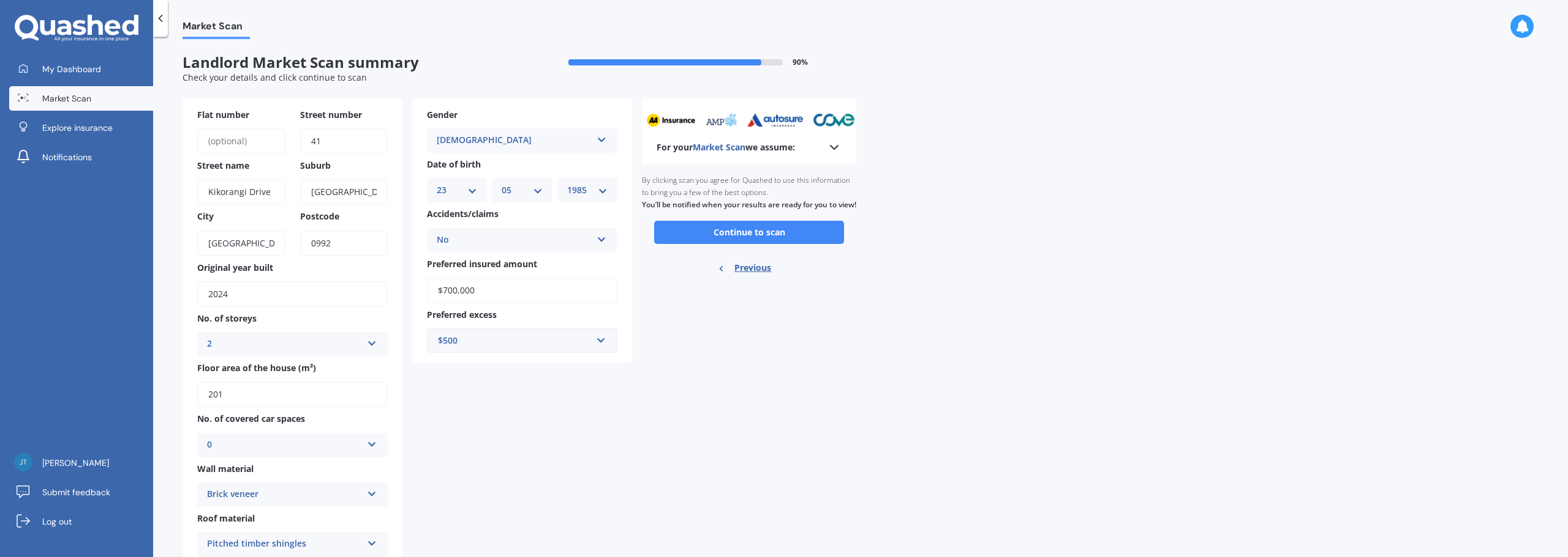
click at [964, 279] on div "Market Scan Landlord Market Scan summary 90 % Check your details and click cont…" at bounding box center [861, 300] width 1415 height 521
click at [500, 340] on div "$500" at bounding box center [514, 340] width 153 height 13
click at [515, 427] on div "$750" at bounding box center [522, 432] width 189 height 23
drag, startPoint x: 584, startPoint y: 331, endPoint x: 583, endPoint y: 338, distance: 7.1
click at [584, 331] on input "text" at bounding box center [517, 341] width 180 height 24
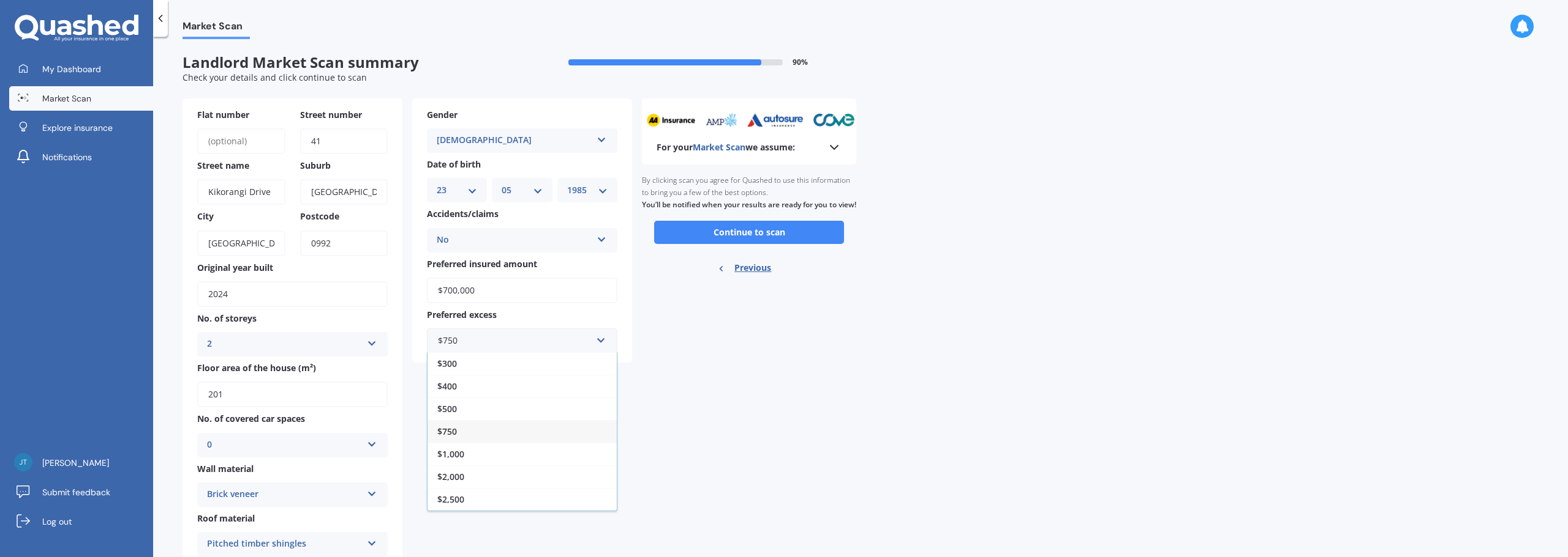
drag, startPoint x: 559, startPoint y: 449, endPoint x: 565, endPoint y: 438, distance: 12.5
click at [559, 449] on div "$1,000" at bounding box center [522, 455] width 189 height 23
click at [716, 243] on button "Continue to scan" at bounding box center [749, 232] width 190 height 24
click at [1007, 217] on div "Market Scan Landlord Market Scan summary 90 % Check your details and click cont…" at bounding box center [861, 300] width 1415 height 521
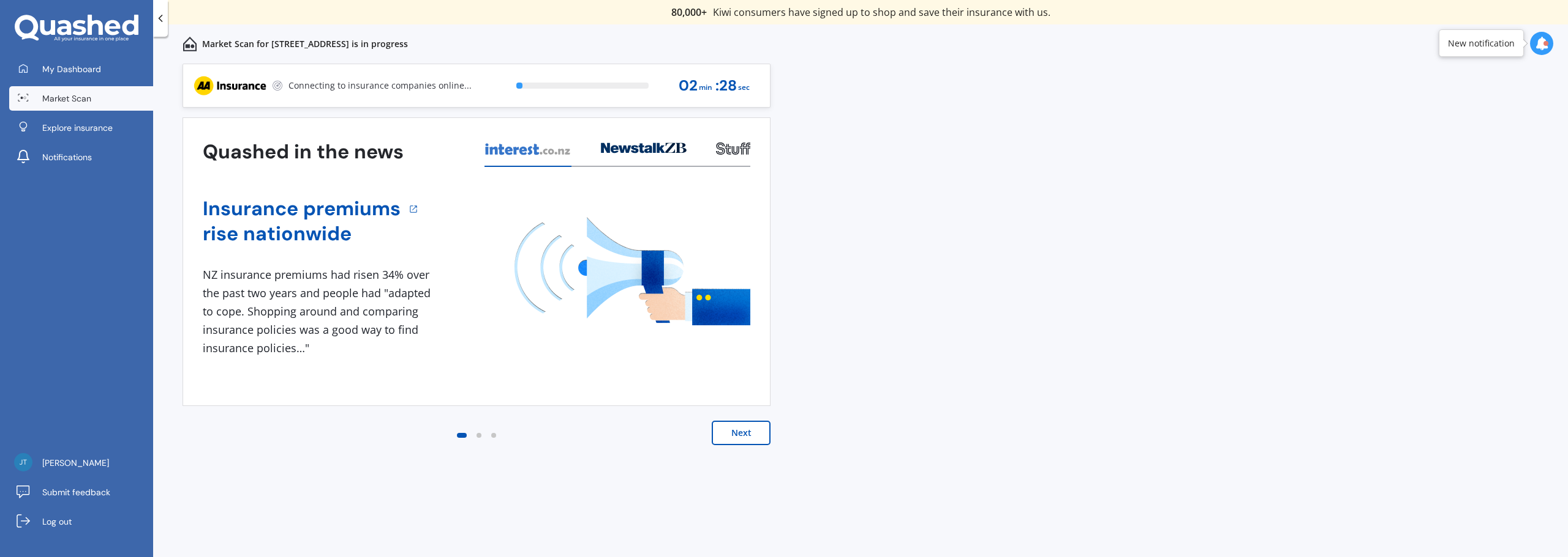
click at [1007, 217] on div "Previous 80,000+ [DEMOGRAPHIC_DATA] consumers have signed up to shop and save t…" at bounding box center [861, 324] width 1415 height 521
click at [983, 236] on div "Previous 80,000+ [DEMOGRAPHIC_DATA] consumers have signed up to shop and save t…" at bounding box center [861, 324] width 1415 height 521
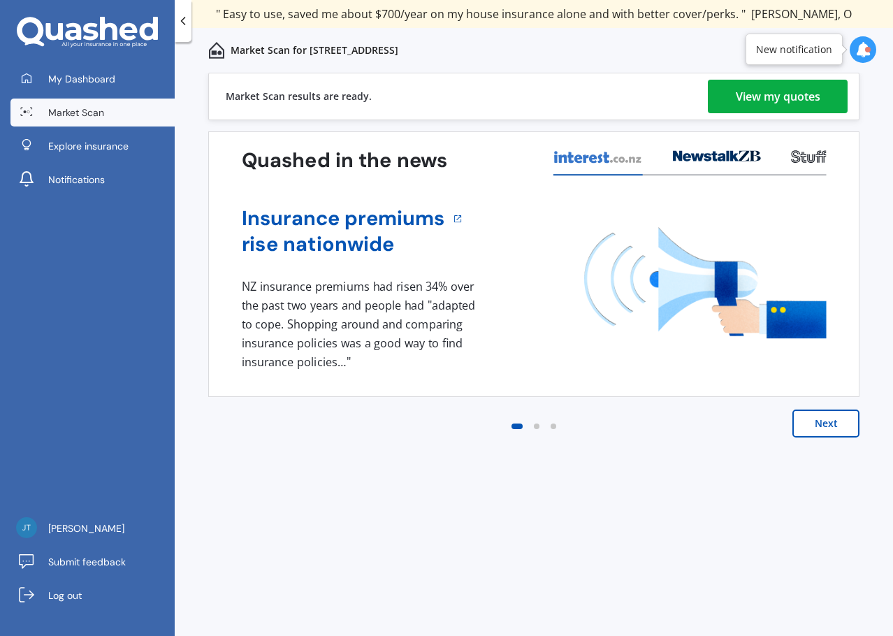
click at [687, 516] on div "Previous 80,000+ [DEMOGRAPHIC_DATA] consumers have signed up to shop and save t…" at bounding box center [534, 370] width 718 height 594
click at [792, 99] on div "View my quotes" at bounding box center [778, 97] width 85 height 34
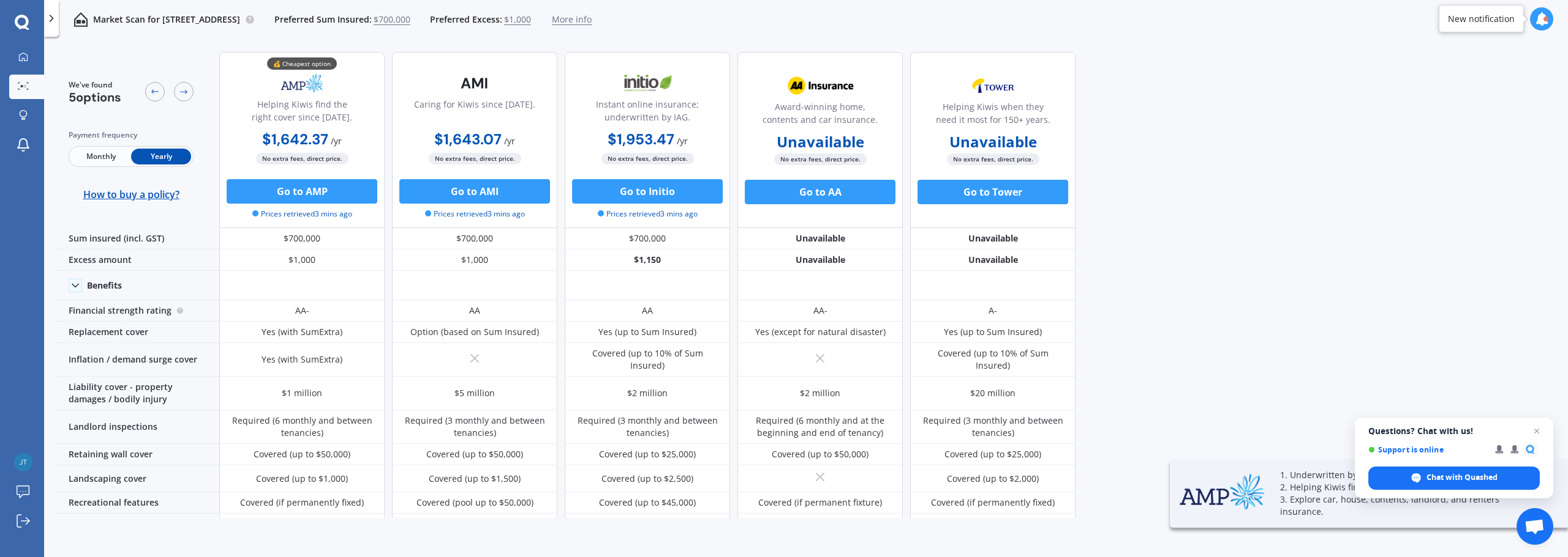
click at [1226, 238] on div "We've found 5 options Payment frequency Monthly Yearly How to buy a policy? 💰 C…" at bounding box center [810, 280] width 1514 height 476
click at [1181, 233] on div "We've found 5 options Payment frequency Monthly Yearly How to buy a policy? 💰 C…" at bounding box center [810, 280] width 1514 height 476
click at [1194, 192] on div "We've found 5 options Payment frequency Monthly Yearly How to buy a policy? 💰 C…" at bounding box center [810, 280] width 1514 height 476
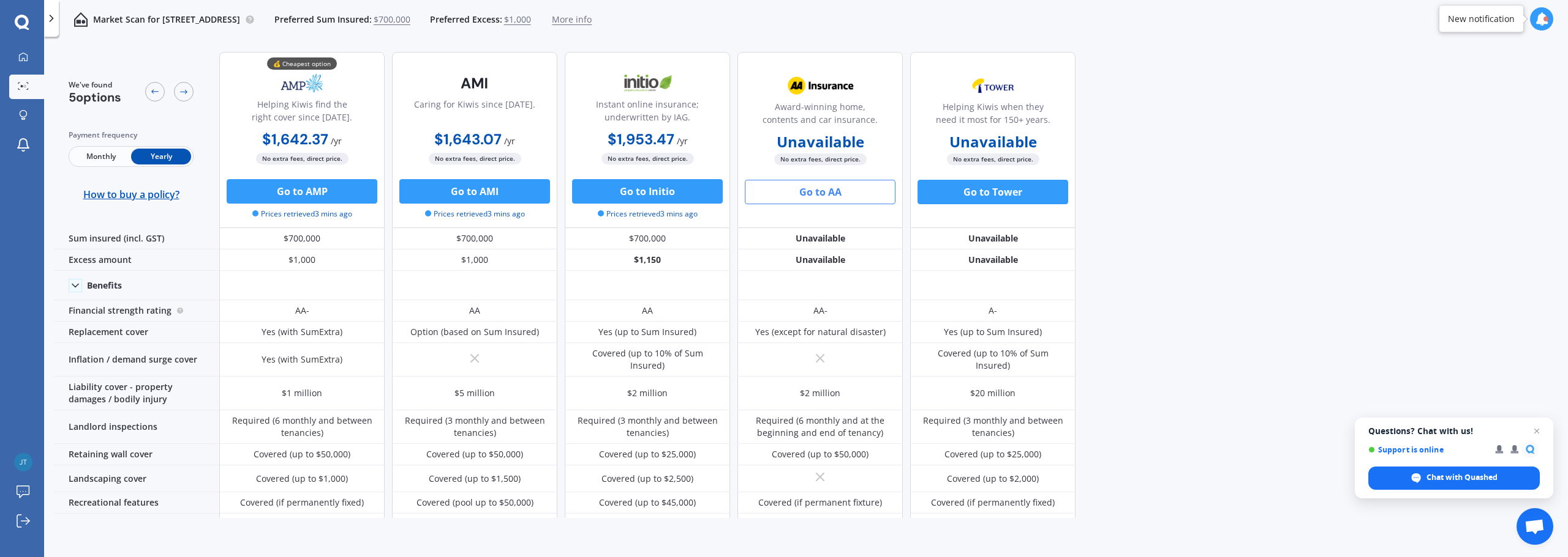
click at [847, 194] on button "Go to AA" at bounding box center [820, 192] width 151 height 25
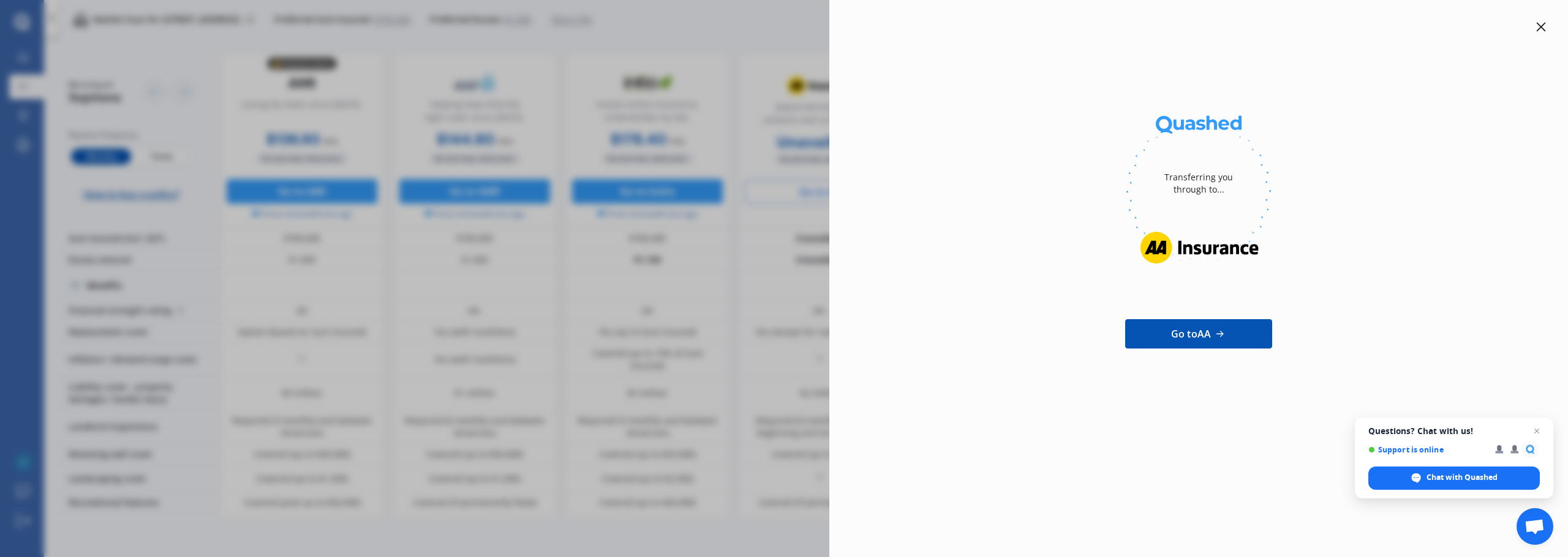
click at [1537, 27] on icon at bounding box center [1540, 26] width 10 height 10
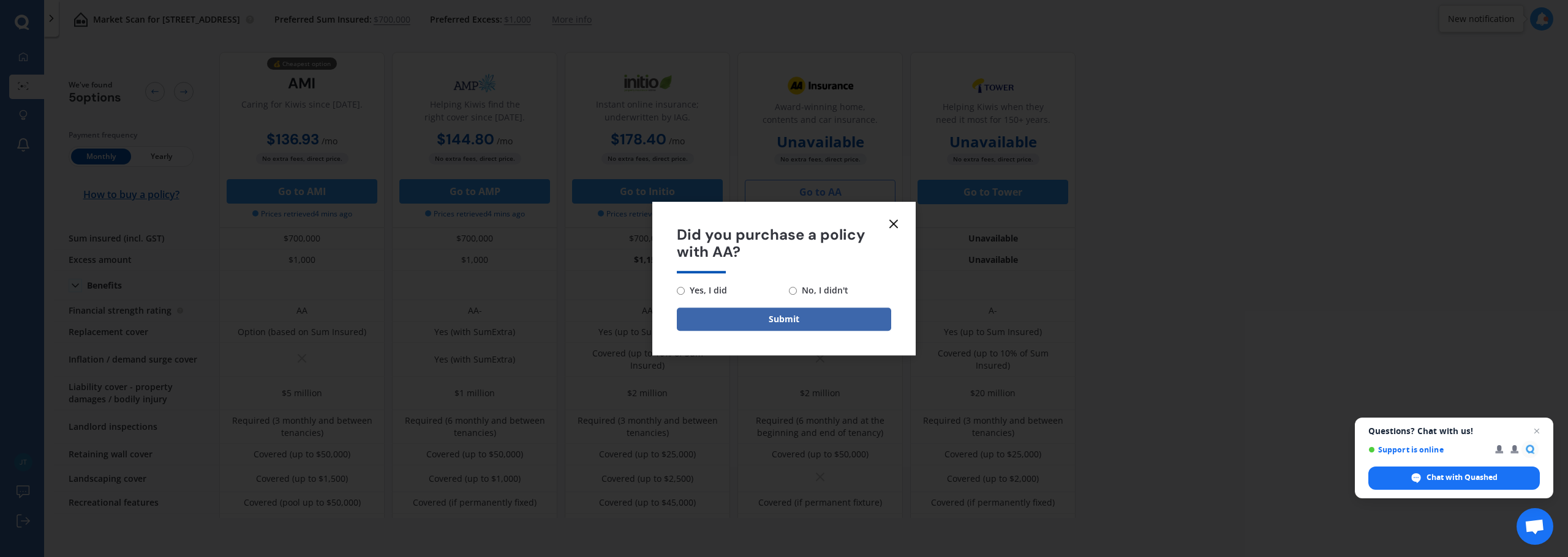
click at [799, 287] on span "No, I didn't" at bounding box center [822, 290] width 52 height 15
click at [797, 287] on input "No, I didn't" at bounding box center [792, 291] width 8 height 8
radio input "true"
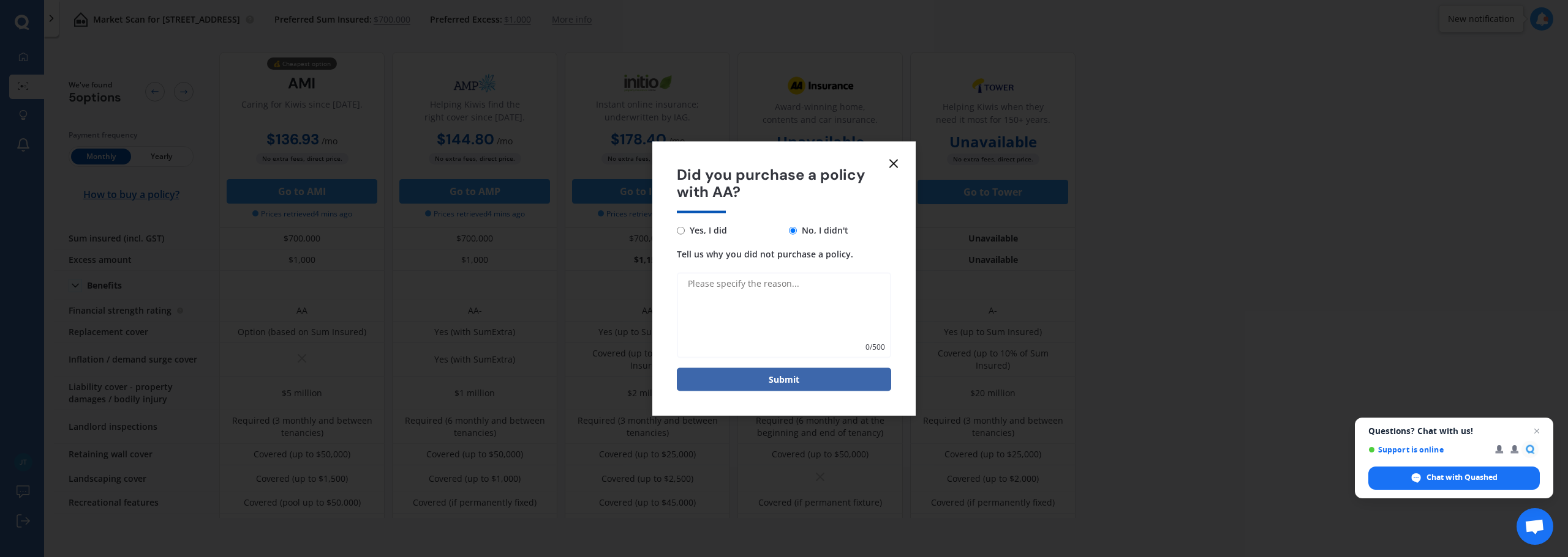
click at [794, 304] on textarea "Tell us why you did not purchase a policy." at bounding box center [784, 316] width 215 height 86
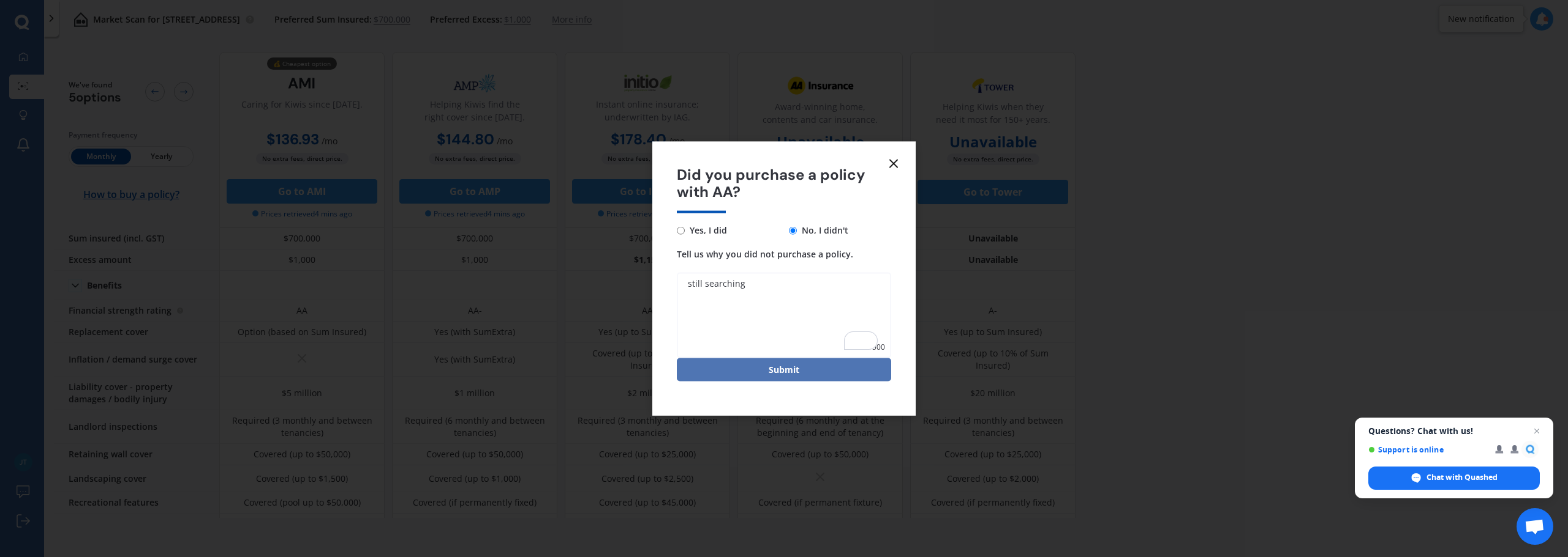
type textarea "still searching"
drag, startPoint x: 809, startPoint y: 377, endPoint x: 841, endPoint y: 373, distance: 32.2
click at [809, 377] on button "Submit" at bounding box center [784, 370] width 215 height 24
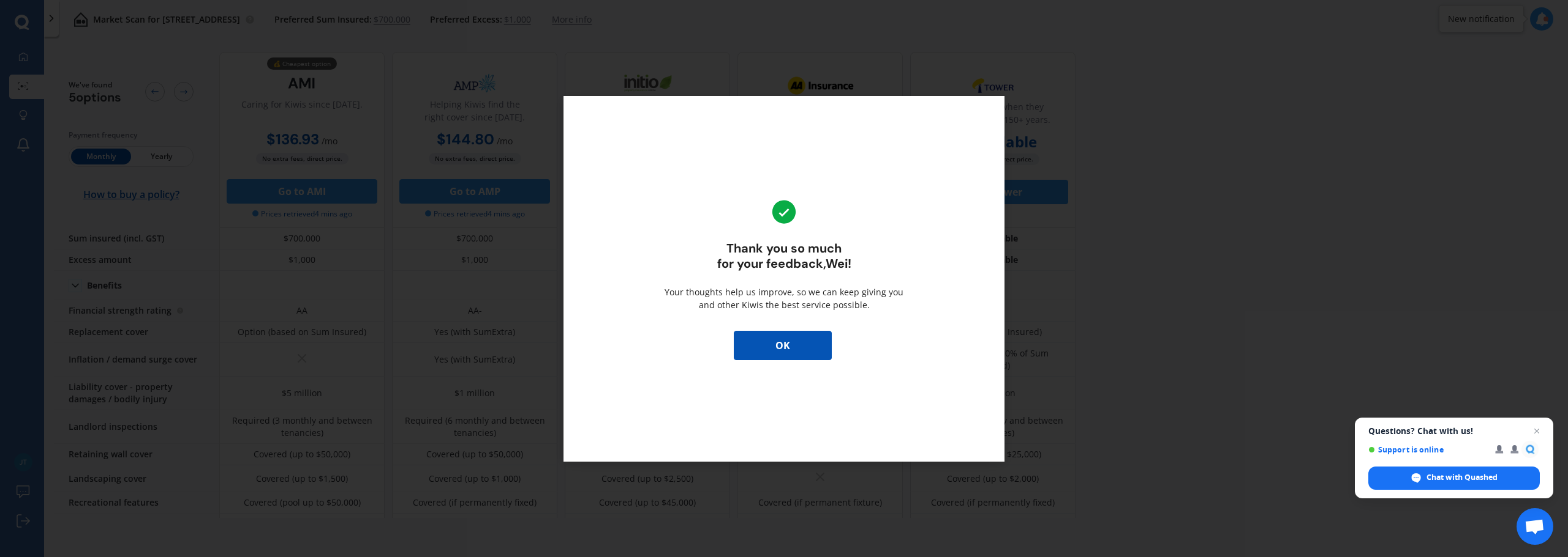
click at [797, 351] on button "OK" at bounding box center [783, 346] width 98 height 30
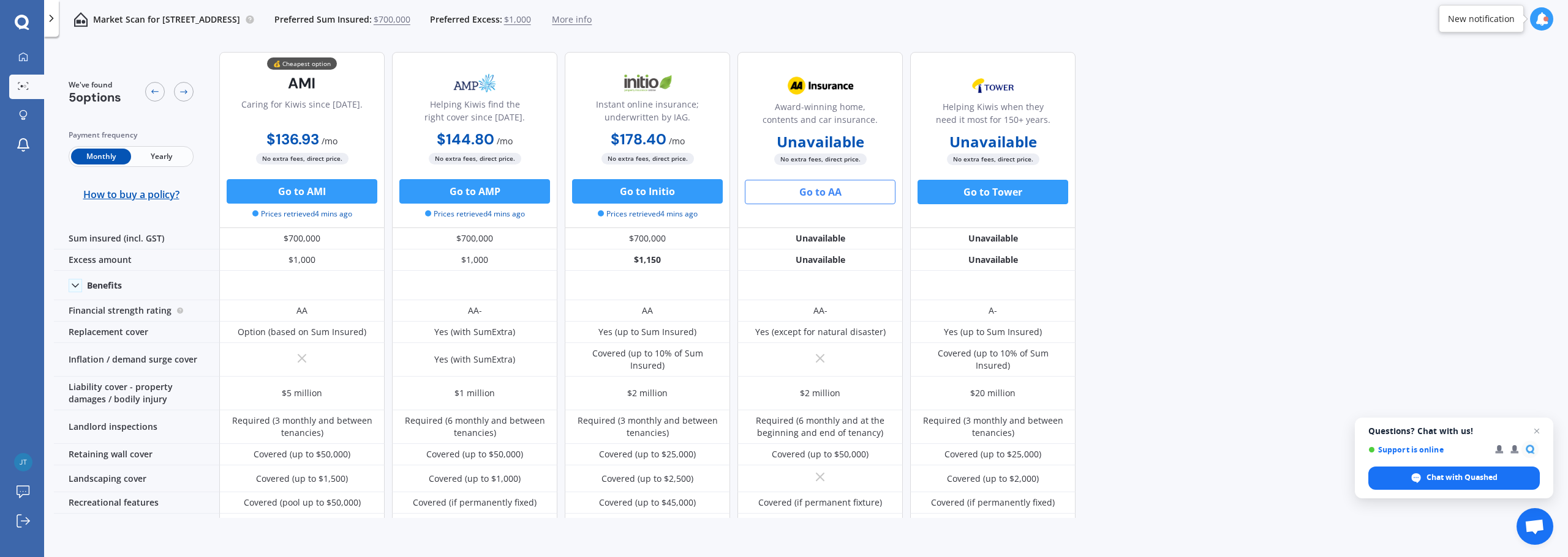
click at [1275, 283] on div "We've found 5 options Payment frequency Monthly Yearly How to buy a policy? 💰 C…" at bounding box center [810, 280] width 1514 height 476
click at [167, 161] on span "Yearly" at bounding box center [161, 157] width 60 height 16
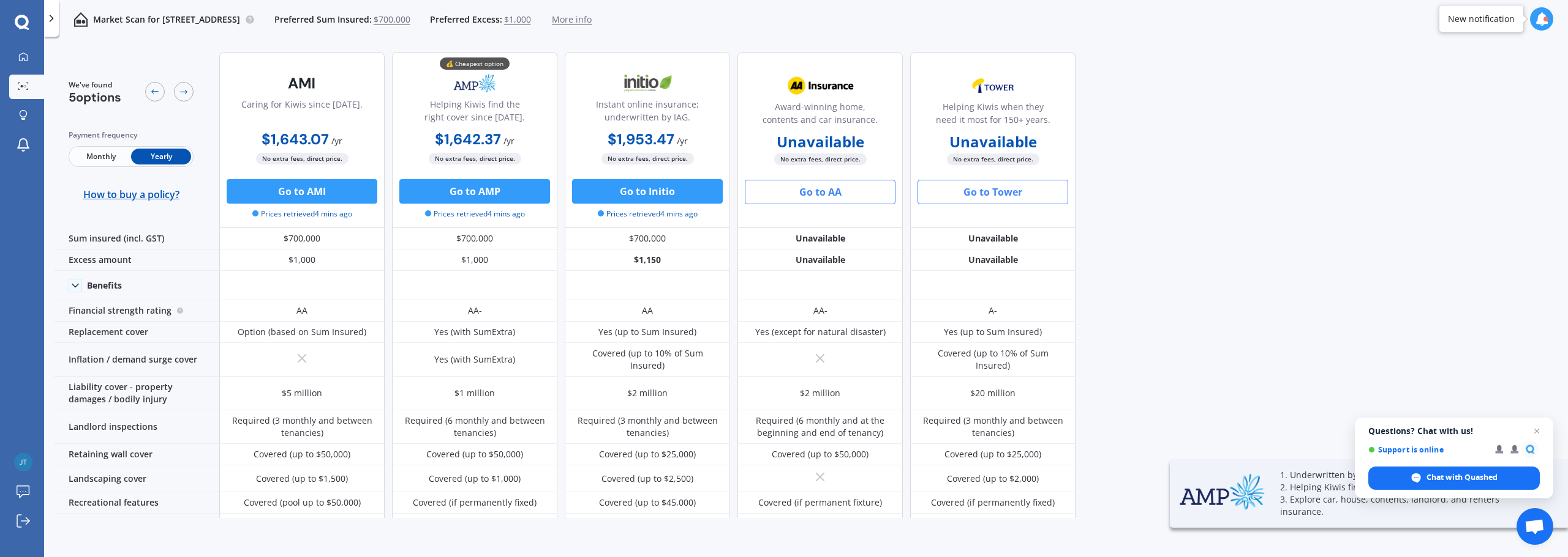
click at [1019, 198] on button "Go to Tower" at bounding box center [993, 192] width 151 height 25
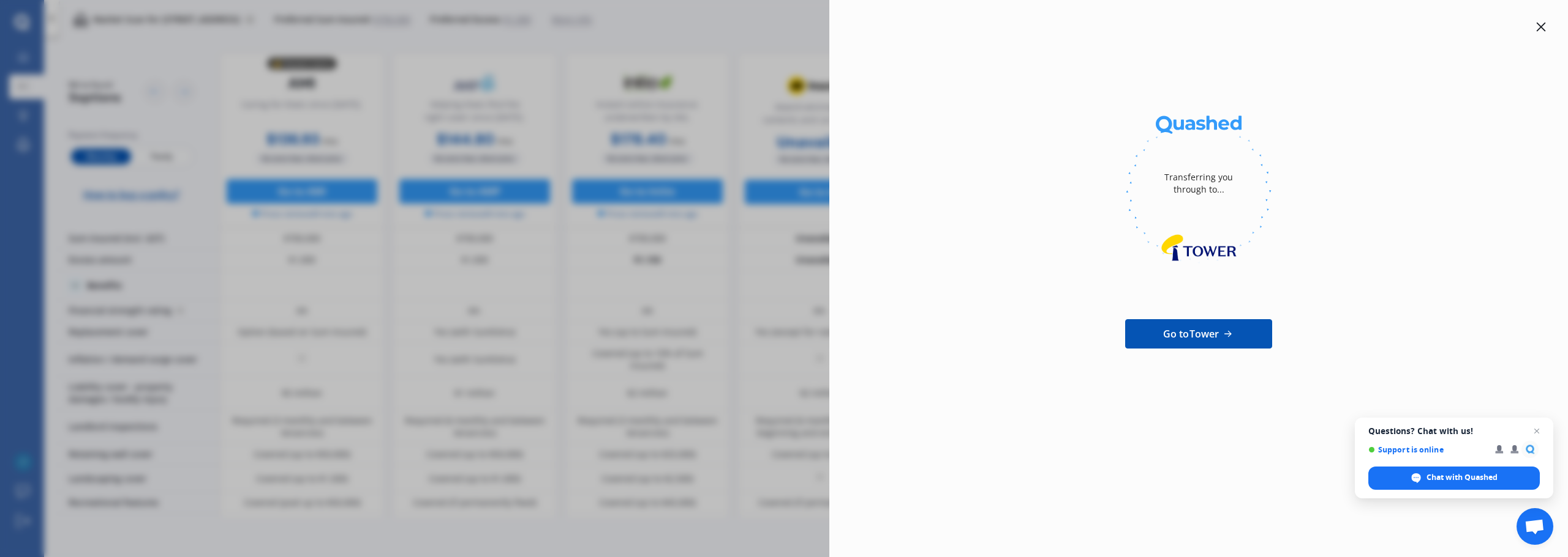
drag, startPoint x: 682, startPoint y: 287, endPoint x: 746, endPoint y: 279, distance: 64.5
click at [682, 287] on div "Transferring you through to... Go to Tower" at bounding box center [784, 278] width 1568 height 557
click at [1541, 24] on icon at bounding box center [1540, 26] width 10 height 10
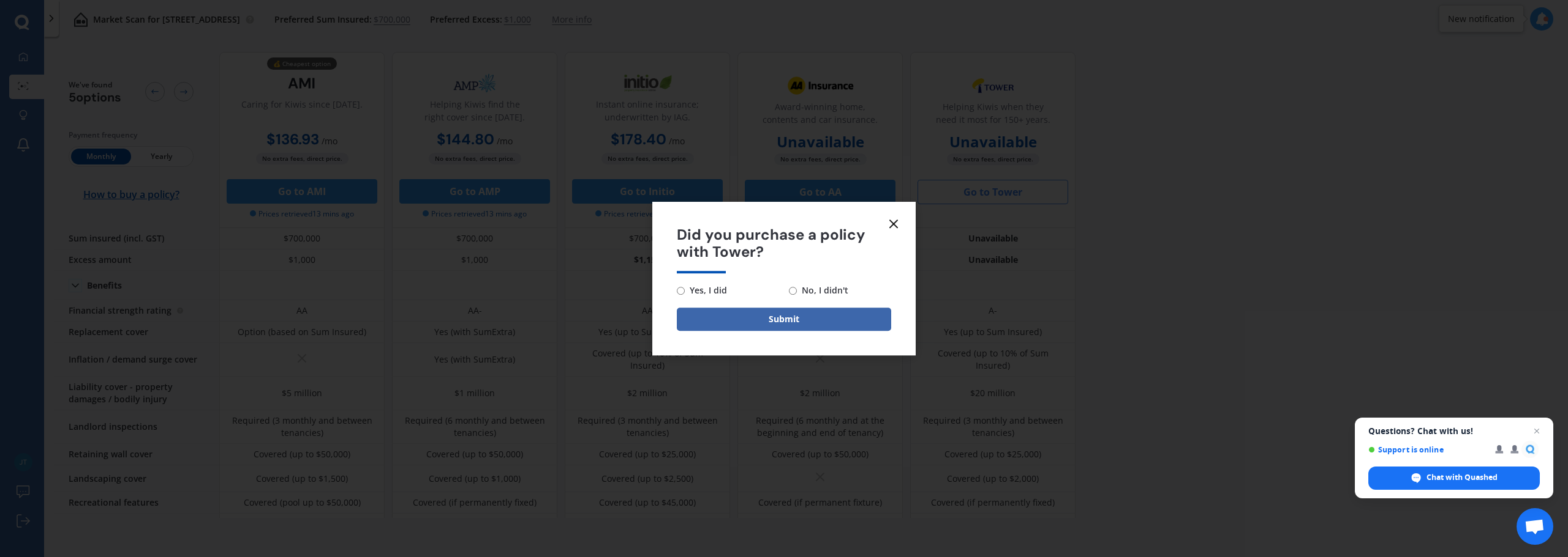
click at [814, 293] on span "No, I didn't" at bounding box center [822, 290] width 52 height 15
click at [797, 293] on input "No, I didn't" at bounding box center [792, 291] width 8 height 8
radio input "true"
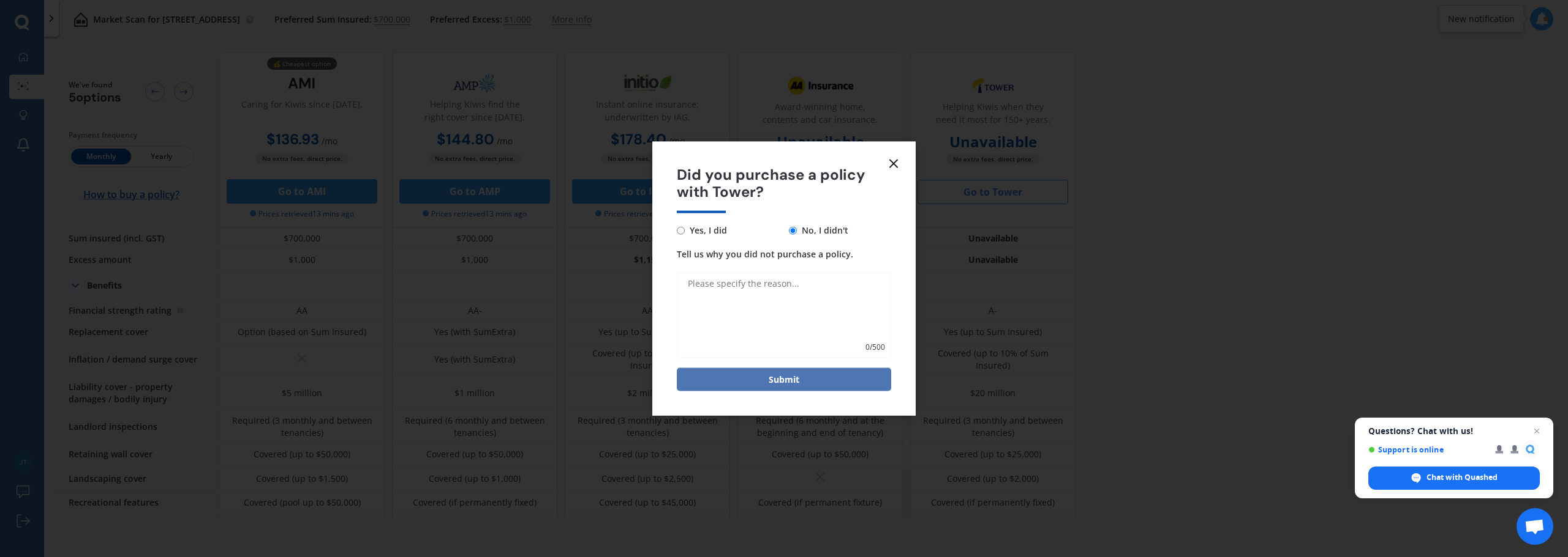
click at [775, 377] on button "Submit" at bounding box center [784, 380] width 215 height 24
click at [721, 321] on textarea "Tell us why you did not purchase a policy." at bounding box center [784, 316] width 215 height 86
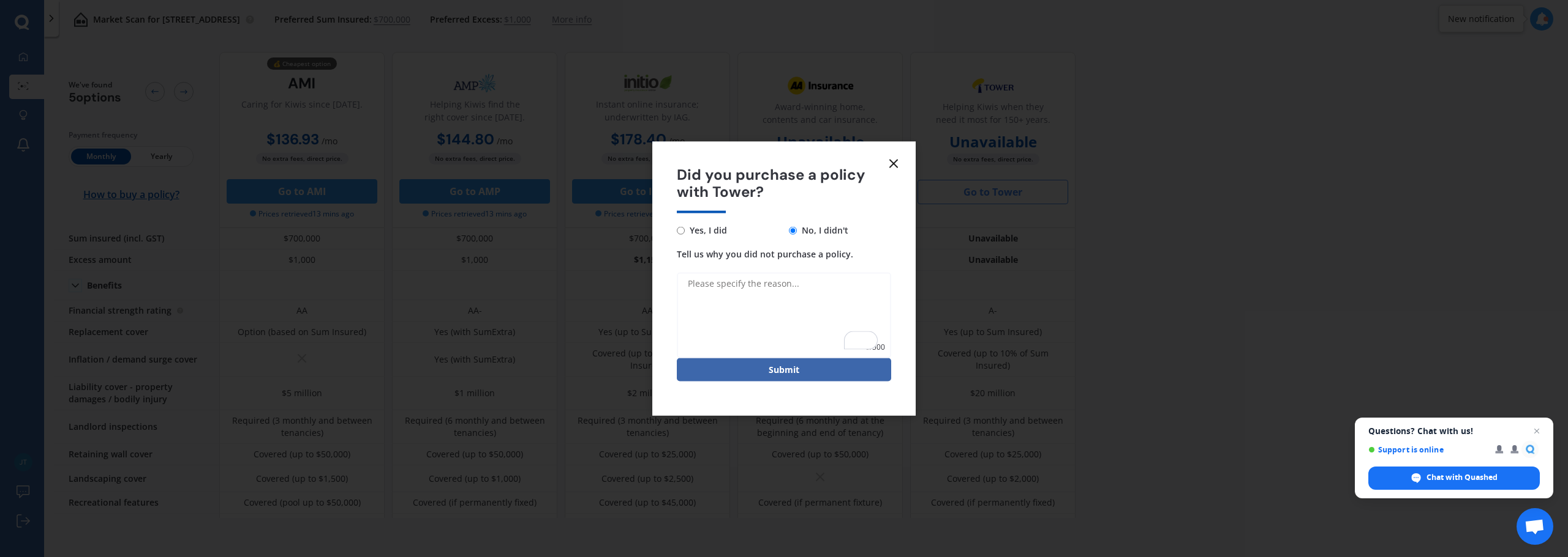
click at [745, 315] on textarea "Tell us why you did not purchase a policy." at bounding box center [784, 316] width 215 height 86
type textarea "Still searching"
click at [778, 377] on button "Submit" at bounding box center [784, 370] width 215 height 24
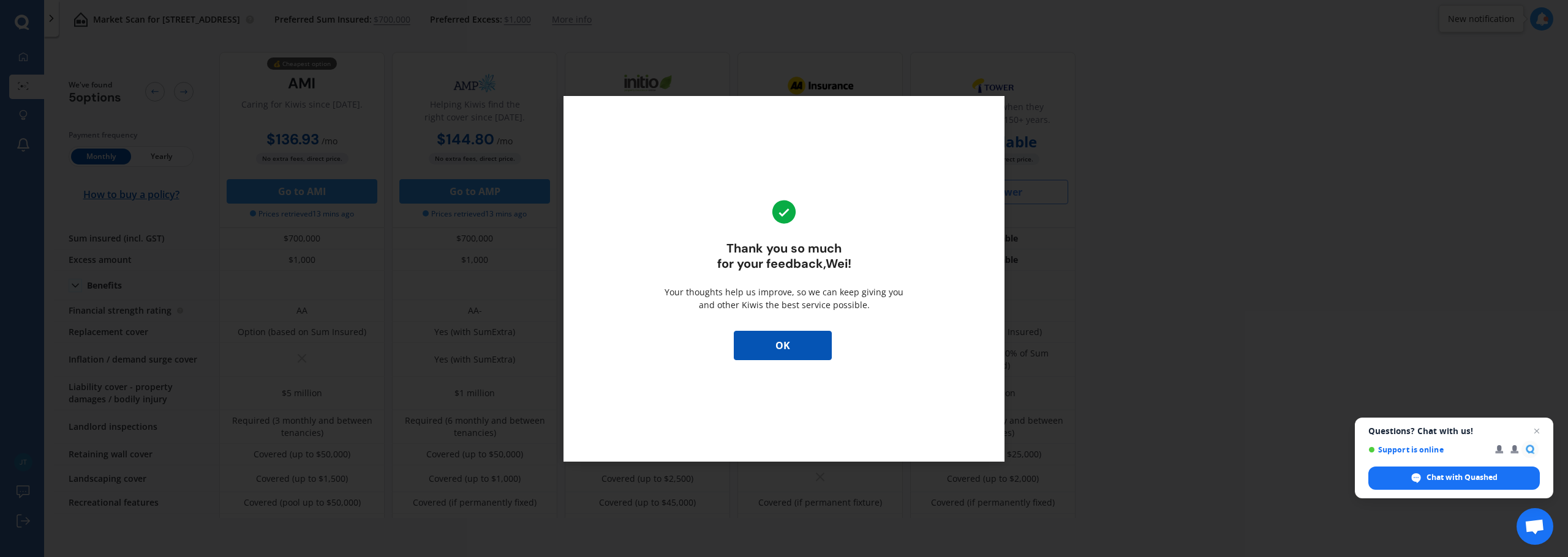
click at [798, 347] on button "OK" at bounding box center [783, 346] width 98 height 30
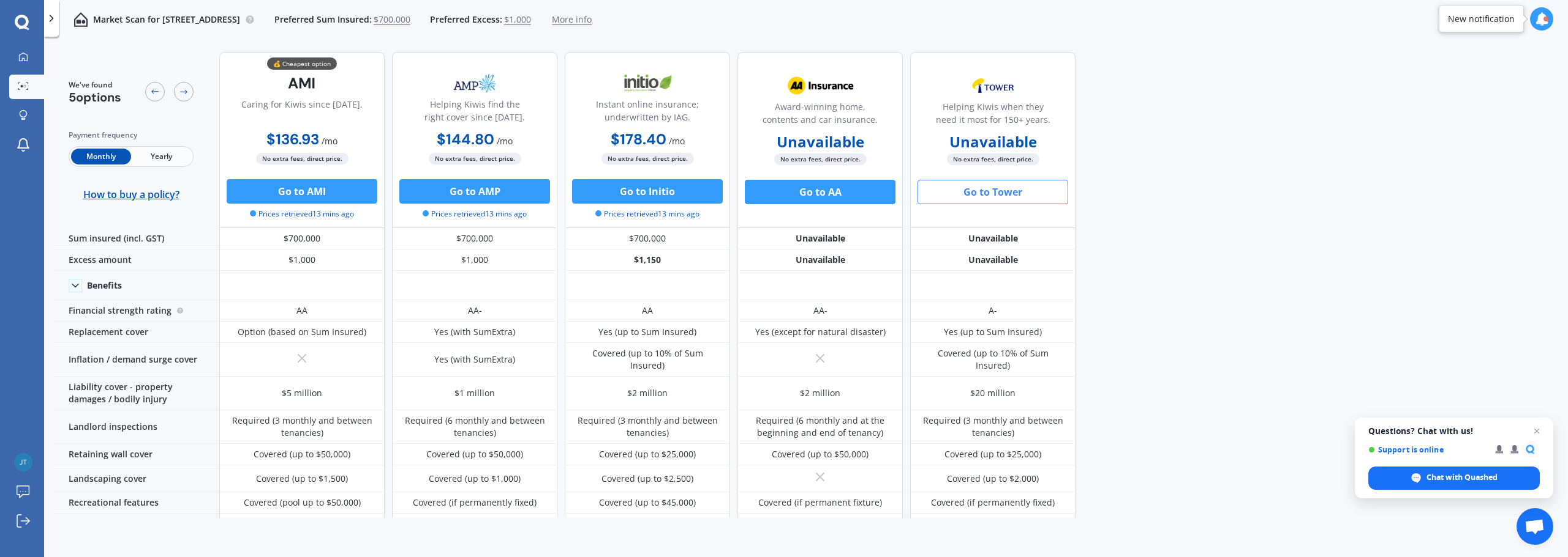
click at [1202, 265] on div "We've found 5 options Payment frequency Monthly Yearly How to buy a policy? 💰 C…" at bounding box center [810, 280] width 1514 height 476
click at [155, 156] on span "Yearly" at bounding box center [161, 157] width 60 height 16
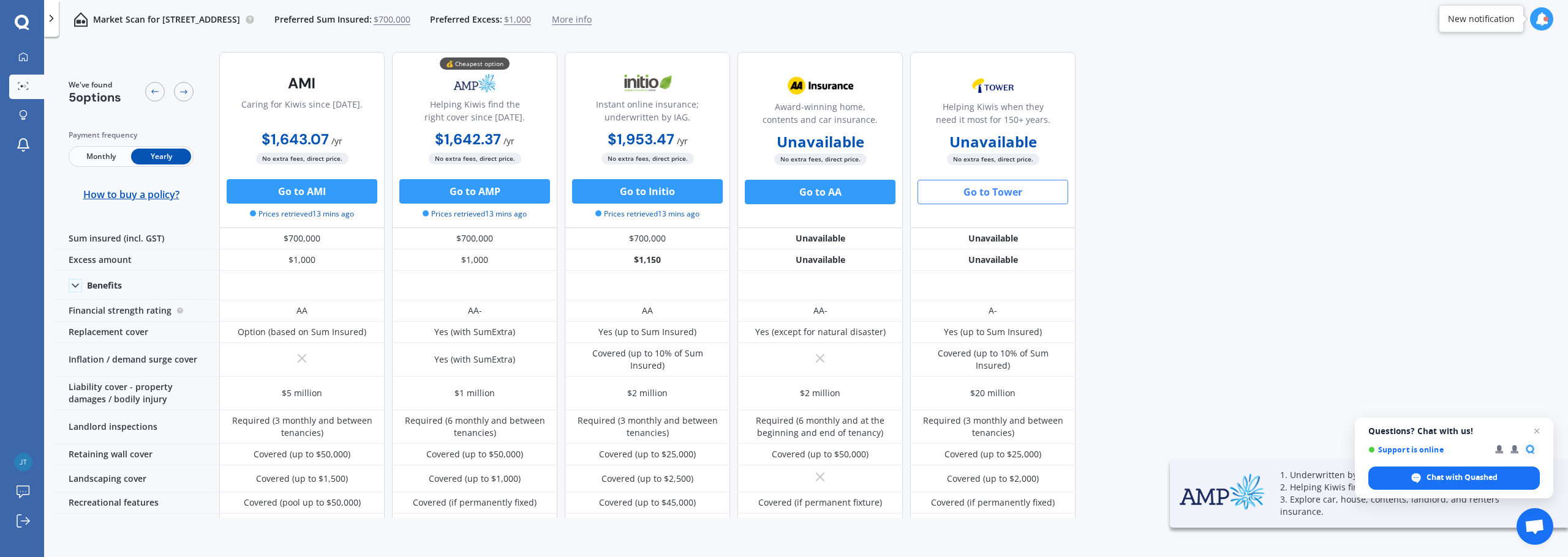
click at [212, 135] on div "We've found 5 options Payment frequency Monthly Yearly How to buy a policy?" at bounding box center [136, 139] width 166 height 176
click at [1536, 431] on span "Close chat" at bounding box center [1536, 431] width 15 height 15
click at [1328, 243] on div "We've found 5 options Payment frequency Monthly Yearly How to buy a policy? Car…" at bounding box center [810, 280] width 1514 height 476
click at [1265, 229] on div "We've found 5 options Payment frequency Monthly Yearly How to buy a policy? Car…" at bounding box center [810, 280] width 1514 height 476
click at [1188, 216] on div "We've found 5 options Payment frequency Monthly Yearly How to buy a policy? Car…" at bounding box center [810, 280] width 1514 height 476
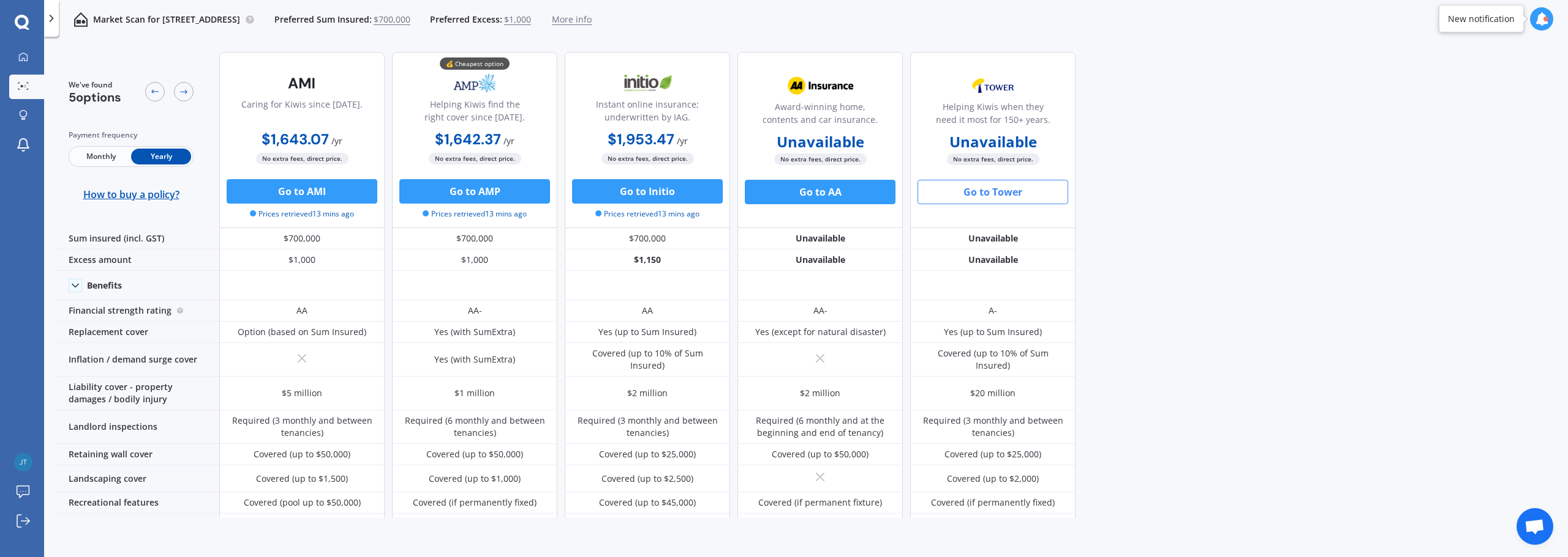
click at [1175, 282] on div "We've found 5 options Payment frequency Monthly Yearly How to buy a policy? Car…" at bounding box center [810, 280] width 1514 height 476
click at [1171, 235] on div "We've found 5 options Payment frequency Monthly Yearly How to buy a policy? Car…" at bounding box center [810, 280] width 1514 height 476
click at [1283, 302] on div "We've found 5 options Payment frequency Monthly Yearly How to buy a policy? Car…" at bounding box center [810, 280] width 1514 height 476
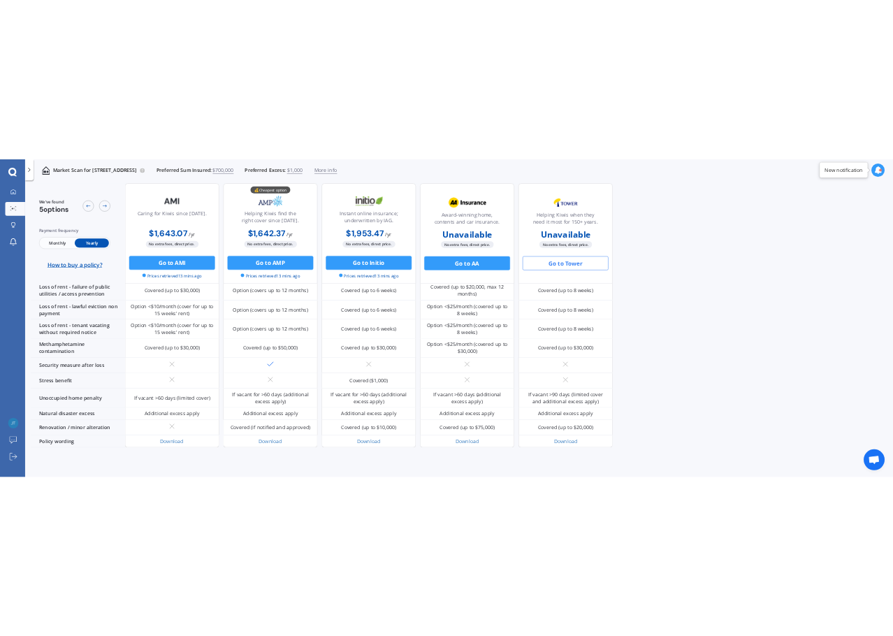
scroll to position [663, 0]
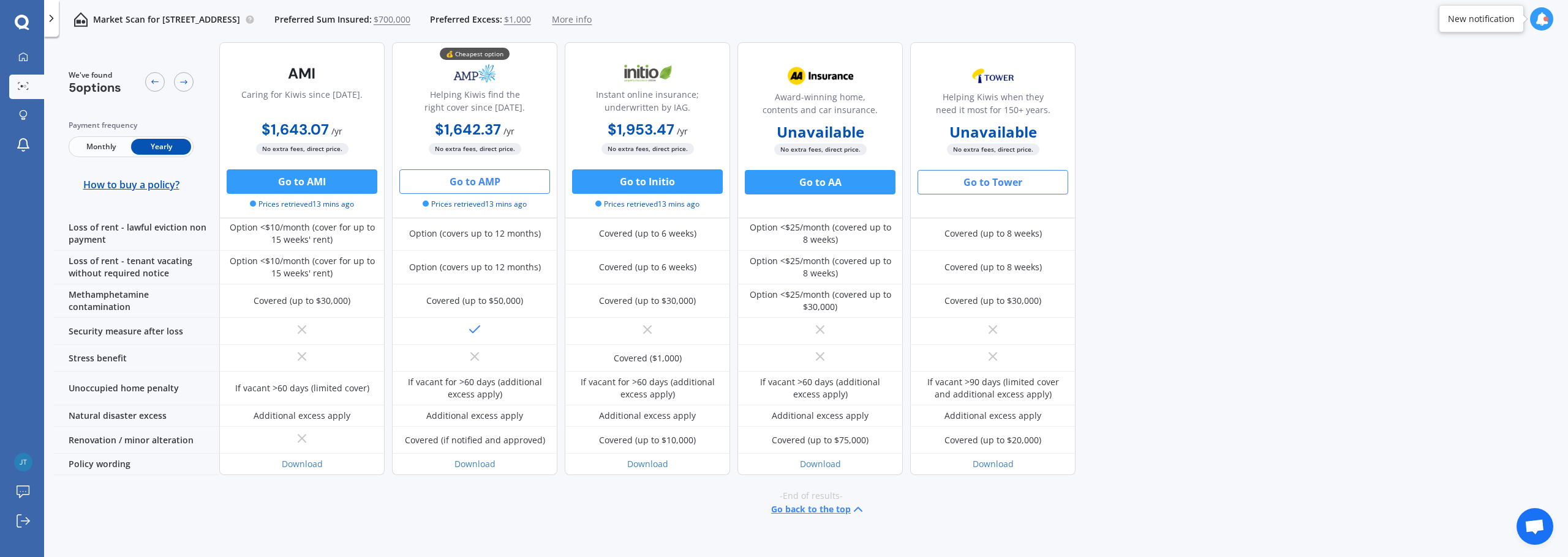
click at [472, 175] on button "Go to AMP" at bounding box center [475, 182] width 151 height 25
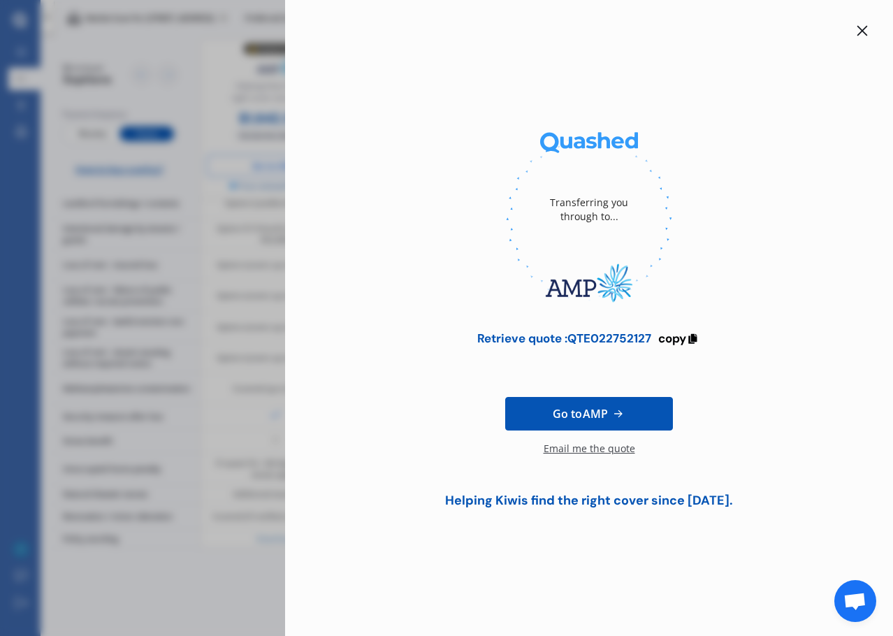
scroll to position [518, 0]
